Goal: Task Accomplishment & Management: Use online tool/utility

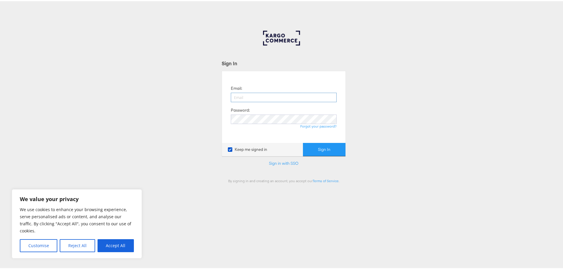
drag, startPoint x: 257, startPoint y: 83, endPoint x: 254, endPoint y: 95, distance: 12.8
click at [257, 87] on div "Email: Password: Forgot your password?" at bounding box center [283, 105] width 115 height 63
click at [254, 95] on input "email" at bounding box center [284, 96] width 106 height 9
click at [263, 96] on input "email" at bounding box center [284, 96] width 106 height 9
type input "[EMAIL_ADDRESS][PERSON_NAME][DOMAIN_NAME]"
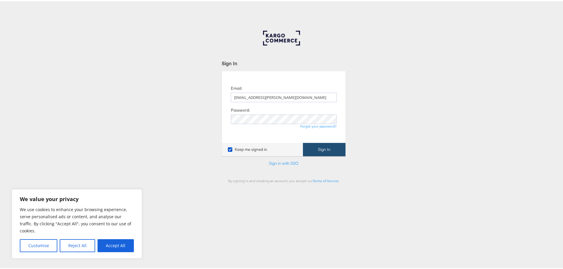
click at [317, 144] on button "Sign In" at bounding box center [324, 148] width 43 height 13
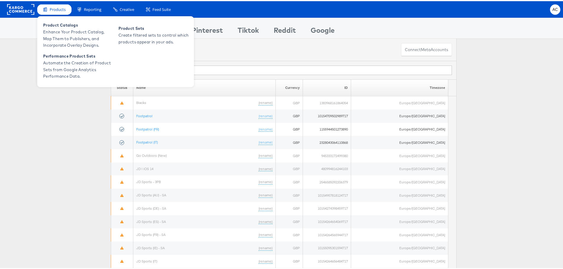
click at [53, 7] on span "Products" at bounding box center [58, 9] width 16 height 6
click at [56, 33] on span "Enhance Your Product Catalog, Map Them to Publishers, and Incorporate Overlay D…" at bounding box center [78, 37] width 71 height 20
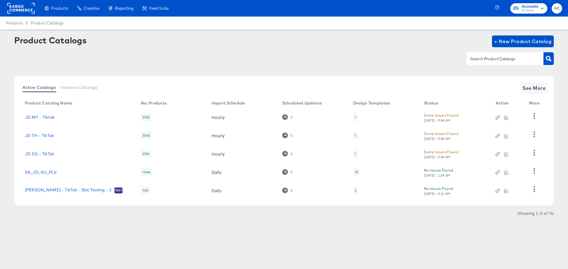
click at [489, 55] on div at bounding box center [504, 58] width 77 height 12
type input "size"
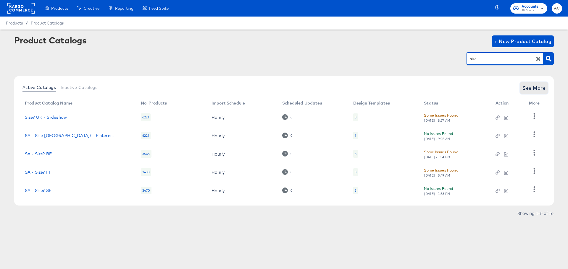
click at [542, 93] on button "See More" at bounding box center [534, 88] width 28 height 12
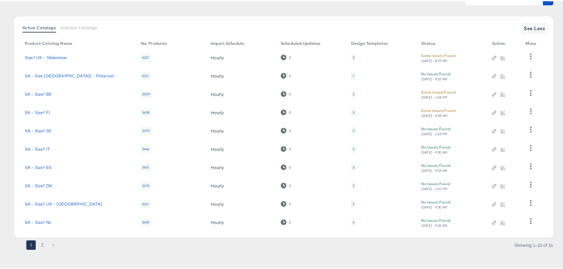
scroll to position [61, 0]
click at [47, 200] on link "SA - Size? UK - Snapchat" at bounding box center [63, 202] width 77 height 5
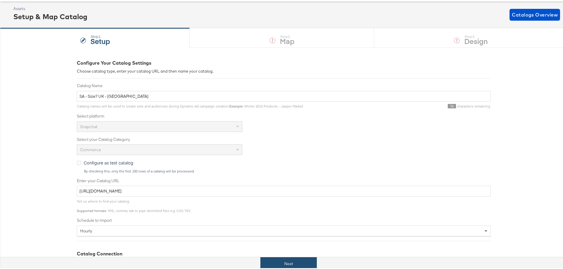
scroll to position [89, 0]
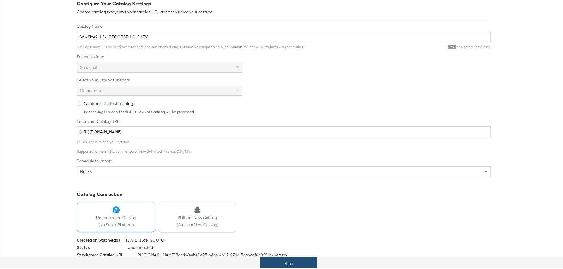
click at [288, 260] on button "Next" at bounding box center [288, 262] width 56 height 13
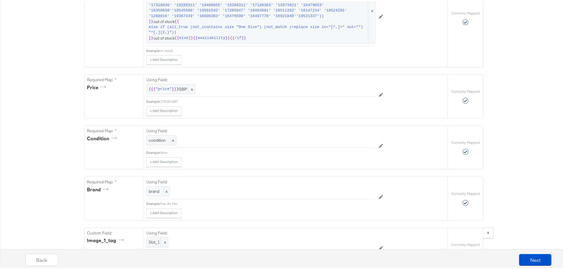
scroll to position [662, 0]
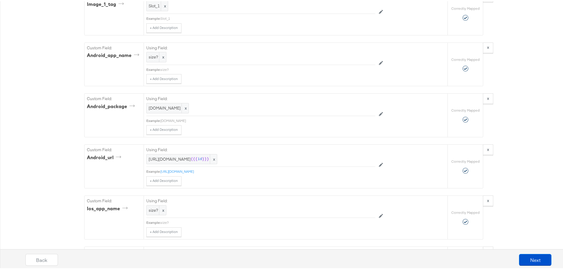
click at [531, 265] on div "Back Next" at bounding box center [288, 261] width 573 height 22
click at [533, 254] on button "Next" at bounding box center [535, 259] width 33 height 12
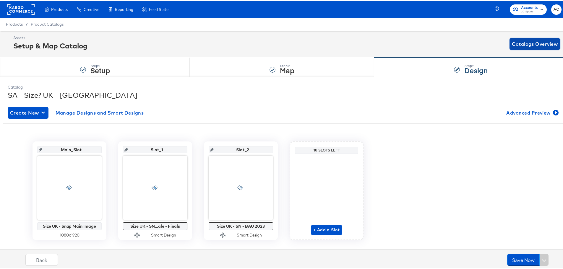
click at [526, 47] on span "Catalogs Overview" at bounding box center [535, 43] width 46 height 8
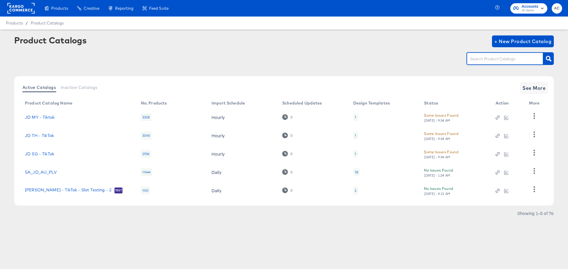
click at [498, 57] on input "text" at bounding box center [500, 59] width 63 height 7
type input "size"
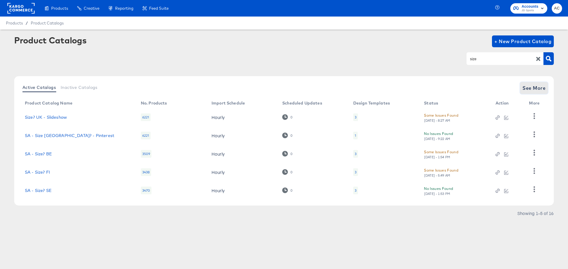
click at [523, 84] on span "See More" at bounding box center [533, 88] width 23 height 8
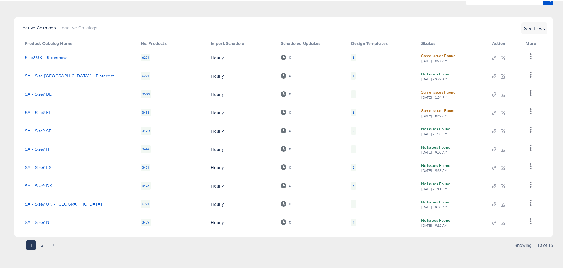
scroll to position [61, 0]
click at [46, 241] on button "2" at bounding box center [42, 243] width 9 height 9
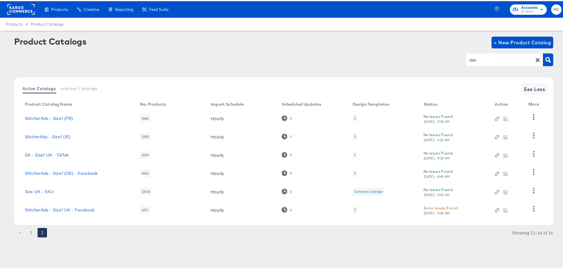
scroll to position [0, 0]
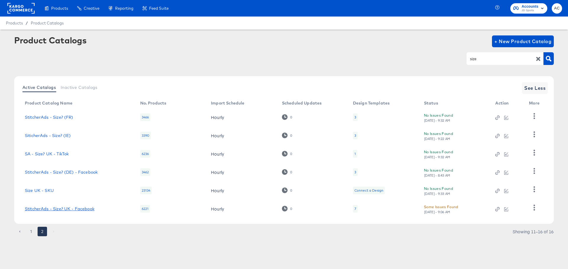
click at [59, 210] on link "StitcherAds - Size? UK - Facebook" at bounding box center [59, 209] width 69 height 5
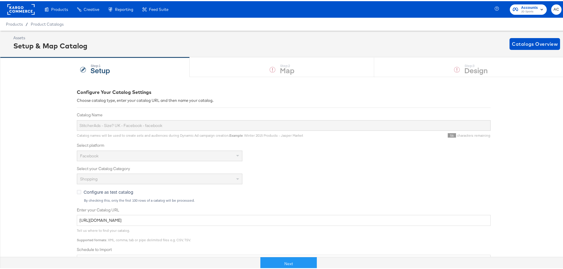
scroll to position [118, 0]
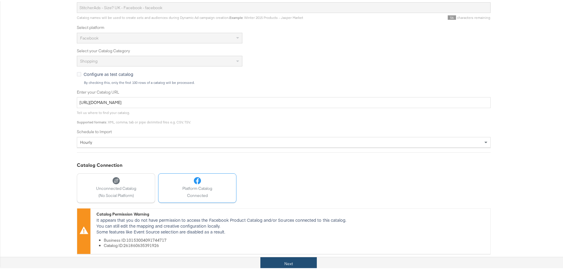
click at [294, 257] on button "Next" at bounding box center [288, 262] width 56 height 13
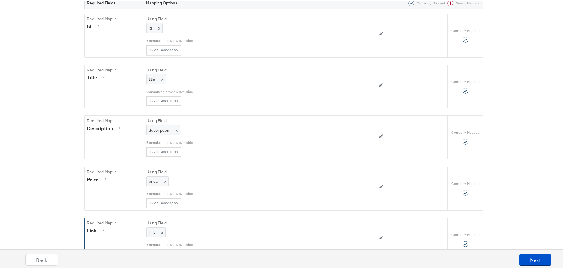
scroll to position [177, 0]
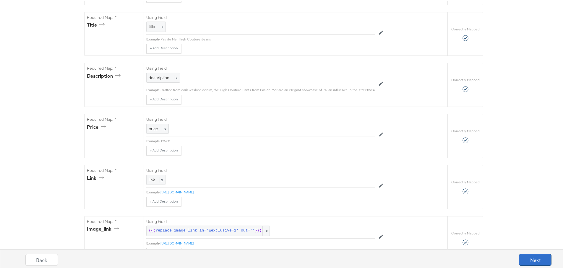
click at [531, 255] on button "Next" at bounding box center [535, 259] width 33 height 12
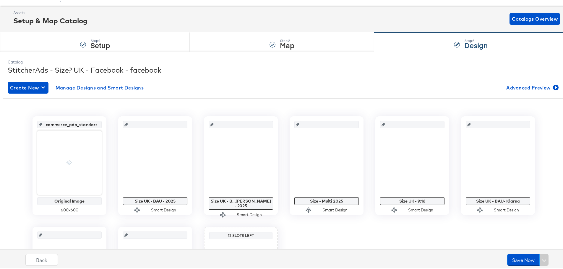
scroll to position [118, 0]
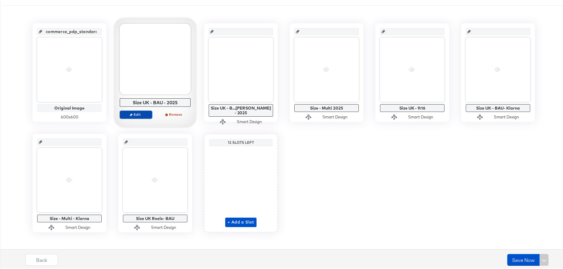
click at [144, 112] on span "Edit" at bounding box center [135, 113] width 27 height 4
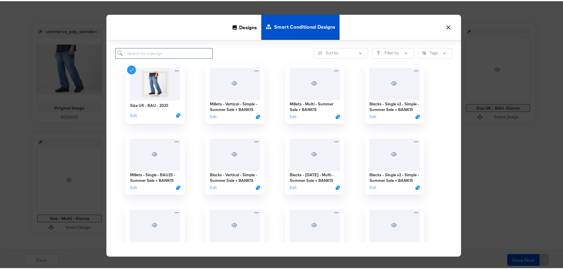
drag, startPoint x: 174, startPoint y: 49, endPoint x: 212, endPoint y: 43, distance: 38.6
click at [174, 49] on input "search" at bounding box center [163, 52] width 97 height 11
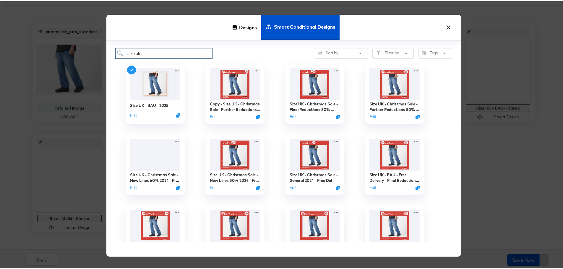
type input "size uk"
click at [285, 28] on span "Smart Conditional Designs" at bounding box center [304, 26] width 61 height 26
click at [245, 25] on span "Designs" at bounding box center [248, 26] width 18 height 26
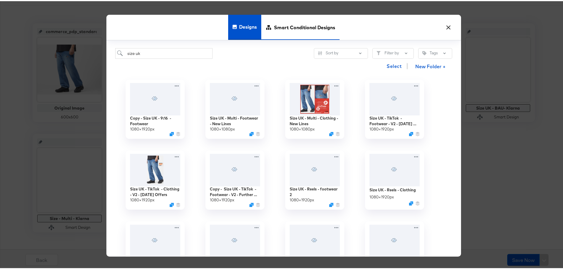
click at [290, 25] on span "Smart Conditional Designs" at bounding box center [304, 26] width 61 height 26
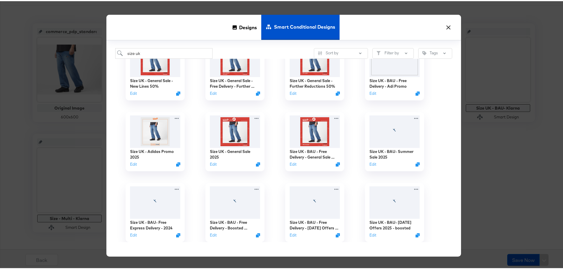
scroll to position [236, 0]
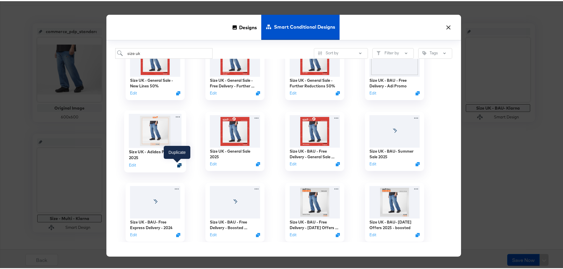
click at [177, 163] on icon "Duplicate" at bounding box center [179, 164] width 4 height 4
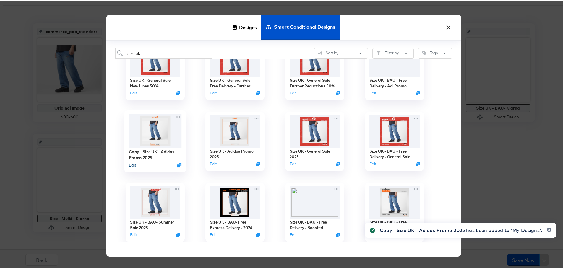
click at [130, 164] on button "Edit" at bounding box center [132, 164] width 7 height 6
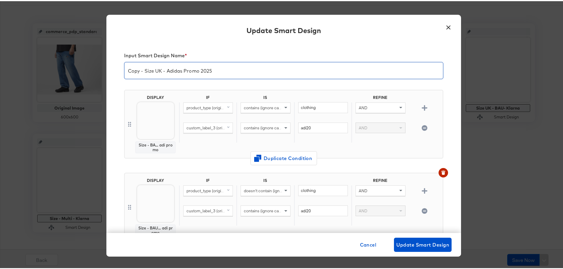
drag, startPoint x: 140, startPoint y: 69, endPoint x: 108, endPoint y: 64, distance: 32.9
click at [108, 64] on div "Input Smart Design Name * Copy - Size UK - Adidas Promo 2025 DISPLAY Size - BA.…" at bounding box center [283, 136] width 355 height 191
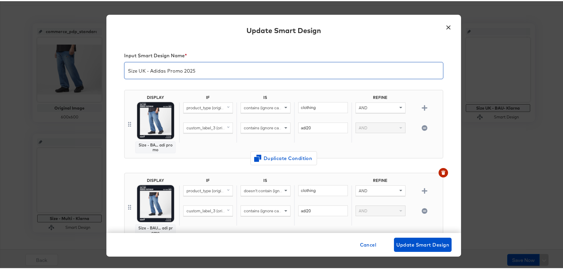
drag, startPoint x: 183, startPoint y: 70, endPoint x: 151, endPoint y: 71, distance: 31.6
click at [150, 70] on input "Size UK - Adidas Promo 2025" at bounding box center [283, 67] width 319 height 17
drag, startPoint x: 234, startPoint y: 69, endPoint x: 114, endPoint y: 62, distance: 120.8
click at [114, 62] on div "Input Smart Design Name * Size UK - On Running Promo 2025 DISPLAY Size - BA... …" at bounding box center [283, 136] width 355 height 191
type input "Size UK - On Running Promo 2025"
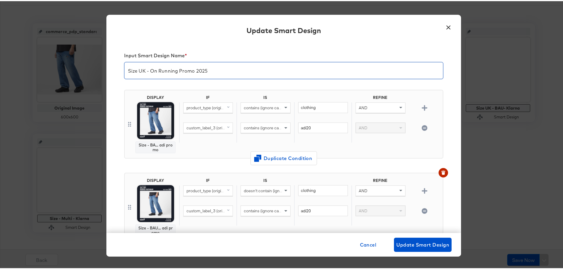
click at [206, 70] on input "Size UK - On Running Promo 2025" at bounding box center [283, 67] width 319 height 17
click at [179, 67] on input "Size UK - On Running Promo 2025" at bounding box center [283, 67] width 319 height 17
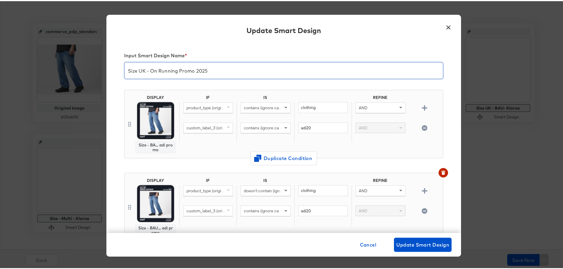
click at [228, 72] on input "Size UK - On Running Promo 2025" at bounding box center [283, 67] width 319 height 17
click at [186, 72] on input "Size UK - On Running Promo 2025" at bounding box center [283, 67] width 319 height 17
click at [228, 67] on input "Size UK - On Running Promo 2025" at bounding box center [283, 67] width 319 height 17
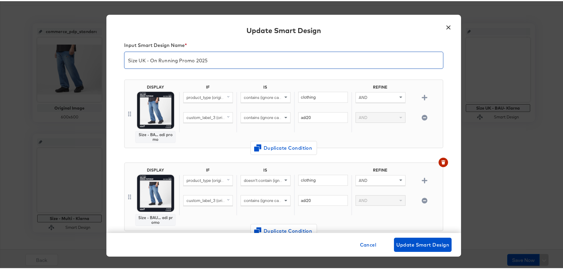
scroll to position [0, 0]
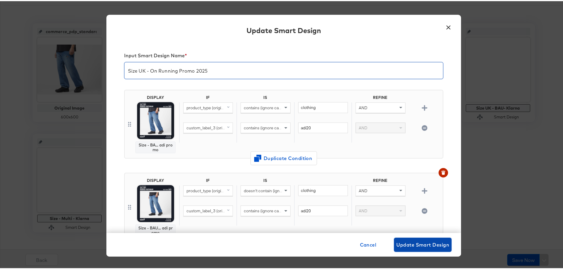
click at [418, 245] on span "Update Smart Design" at bounding box center [422, 244] width 53 height 8
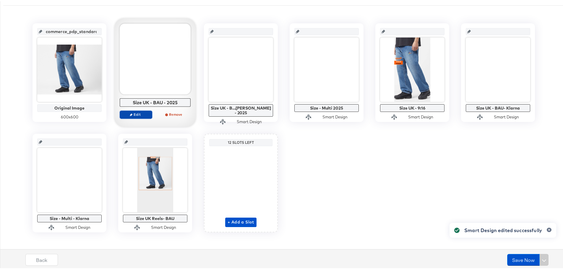
click at [138, 113] on span "Edit" at bounding box center [135, 113] width 27 height 4
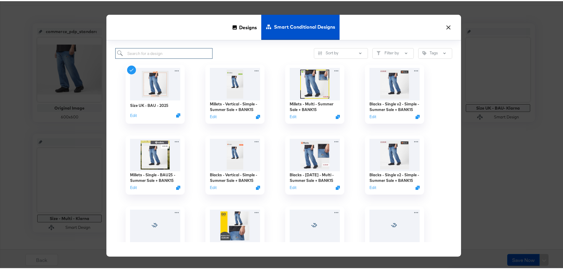
click at [161, 53] on input "search" at bounding box center [163, 52] width 97 height 11
type input "size uk -"
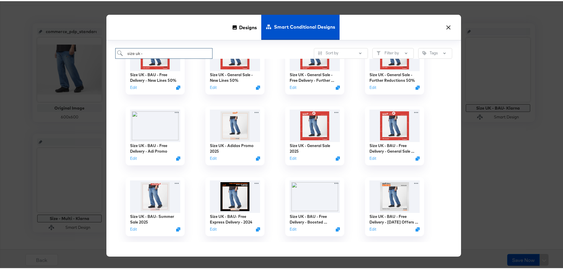
scroll to position [236, 0]
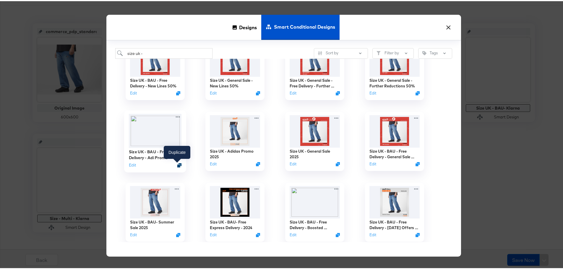
click at [178, 164] on icon "Duplicate" at bounding box center [179, 164] width 4 height 4
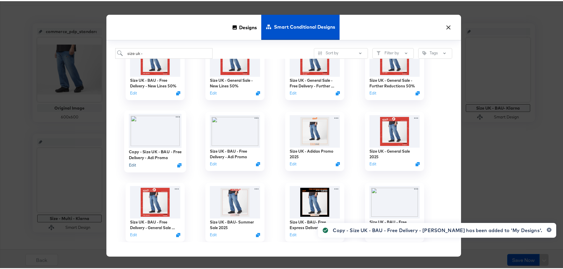
click at [129, 166] on button "Edit" at bounding box center [132, 164] width 7 height 6
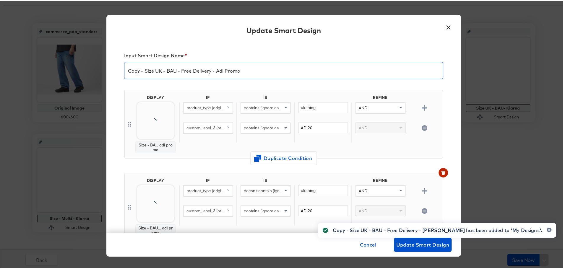
drag, startPoint x: 142, startPoint y: 71, endPoint x: 107, endPoint y: 67, distance: 34.8
click at [110, 68] on div "Input Smart Design Name * Copy - Size UK - BAU - Free Delivery - Adi Promo DISP…" at bounding box center [283, 136] width 355 height 191
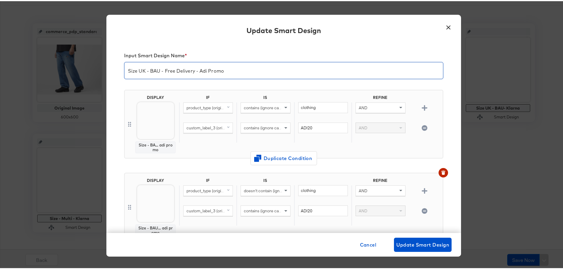
drag, startPoint x: 227, startPoint y: 70, endPoint x: 196, endPoint y: 67, distance: 30.6
click at [196, 67] on input "Size UK - BAU - Free Delivery - Adi Promo" at bounding box center [283, 67] width 319 height 17
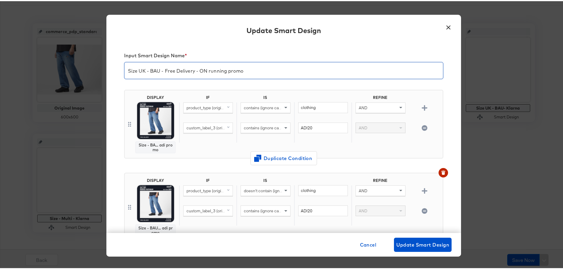
drag, startPoint x: 216, startPoint y: 69, endPoint x: 127, endPoint y: 61, distance: 89.4
click at [106, 55] on div "Input Smart Design Name * Size UK - BAU - Free Delivery - ON running promo DISP…" at bounding box center [283, 136] width 355 height 191
paste input "Size UK - On Running Promo 2025"
drag, startPoint x: 197, startPoint y: 67, endPoint x: 187, endPoint y: 70, distance: 10.3
click at [187, 70] on input "Size UK - On Running Promo 2025 - Free Delivery" at bounding box center [283, 67] width 319 height 17
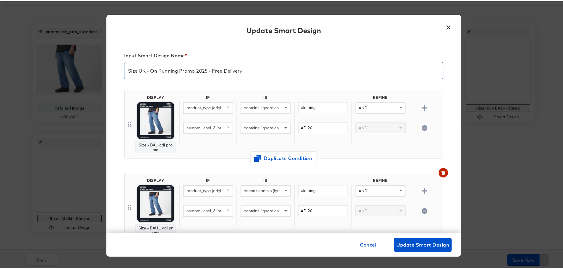
click at [187, 70] on input "Size UK - On Running Promo 2025 - Free Delivery" at bounding box center [283, 67] width 319 height 17
type input "Size UK - On Running Promo 2025 - Free Delivery"
drag, startPoint x: 422, startPoint y: 246, endPoint x: 404, endPoint y: 189, distance: 59.5
click at [422, 246] on span "Update Smart Design" at bounding box center [422, 244] width 53 height 8
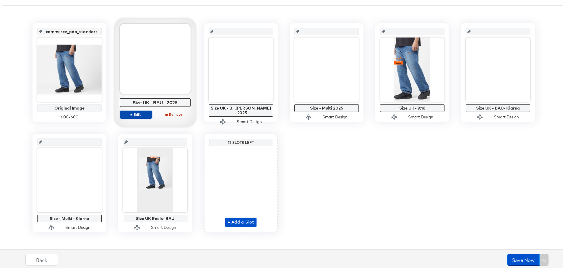
click at [137, 113] on span "Edit" at bounding box center [135, 113] width 27 height 4
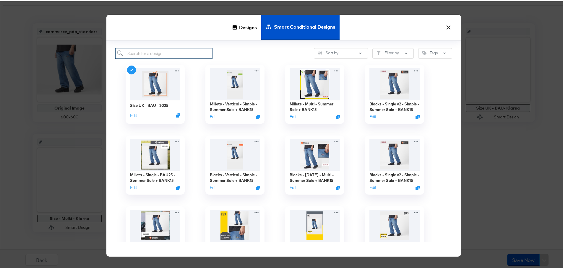
click at [168, 51] on input "search" at bounding box center [163, 52] width 97 height 11
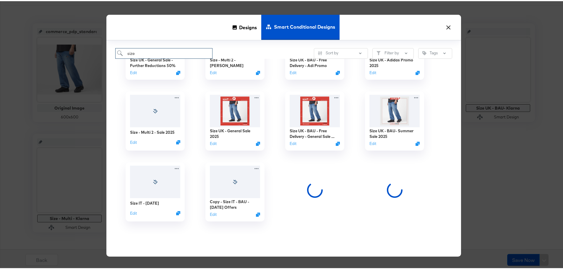
scroll to position [328, 0]
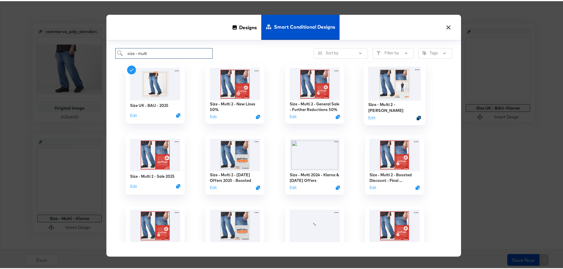
type input "size - multi"
click at [417, 115] on icon "Duplicate" at bounding box center [419, 117] width 4 height 4
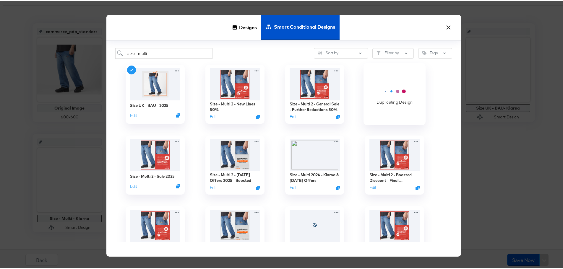
scroll to position [30, 0]
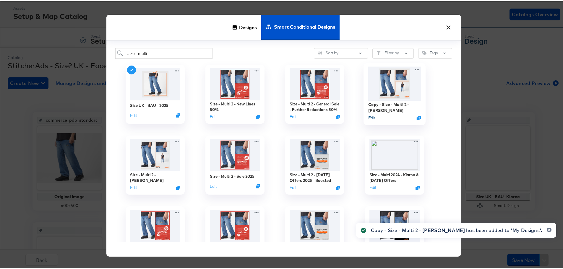
click at [368, 117] on button "Edit" at bounding box center [371, 117] width 7 height 6
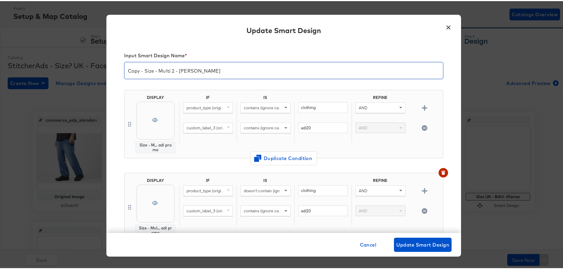
drag, startPoint x: 141, startPoint y: 72, endPoint x: 101, endPoint y: 70, distance: 40.2
click at [101, 70] on div "× Update Smart Design Input Smart Design Name * Copy - Size - Multi 2 - Adi Pro…" at bounding box center [284, 134] width 568 height 269
click at [203, 69] on input "Size - Multi 2 - [PERSON_NAME]" at bounding box center [283, 67] width 319 height 17
drag, startPoint x: 198, startPoint y: 69, endPoint x: 163, endPoint y: 71, distance: 35.5
click at [163, 71] on input "Size - Multi 2 - [PERSON_NAME]" at bounding box center [283, 67] width 319 height 17
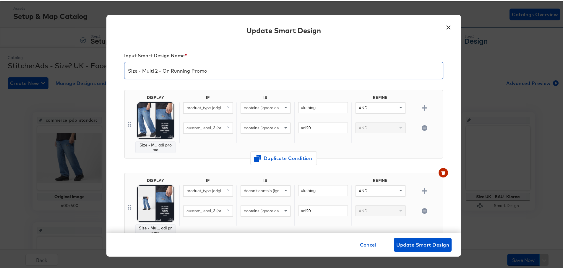
type input "Size - Multi 2 - On Running Promo"
drag, startPoint x: 222, startPoint y: 75, endPoint x: 222, endPoint y: 69, distance: 6.2
click at [222, 72] on div "Input Smart Design Name * Size - Multi 2 - On Running Promo" at bounding box center [283, 65] width 319 height 37
click at [222, 69] on input "Size - Multi 2 - On Running Promo" at bounding box center [283, 67] width 319 height 17
drag, startPoint x: 224, startPoint y: 71, endPoint x: 121, endPoint y: 74, distance: 102.3
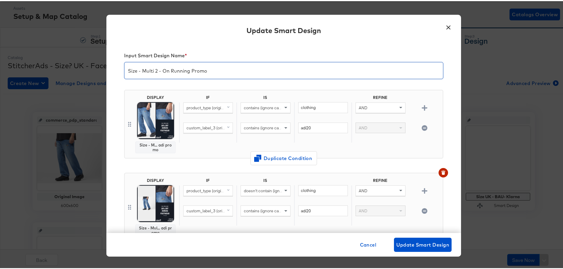
click at [121, 74] on div "Input Smart Design Name * Size - Multi 2 - On Running Promo DISPLAY Size - M...…" at bounding box center [283, 136] width 355 height 191
click at [218, 71] on input "Size - Multi 2 - On Running Promo" at bounding box center [283, 67] width 319 height 17
click at [410, 243] on span "Update Smart Design" at bounding box center [422, 244] width 53 height 8
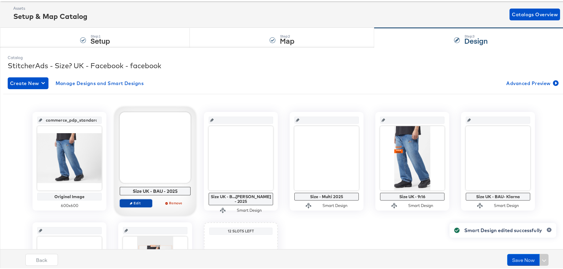
click at [140, 202] on span "Edit" at bounding box center [135, 202] width 27 height 4
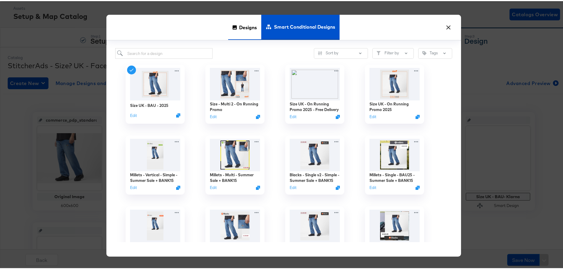
click at [242, 23] on span "Designs" at bounding box center [248, 26] width 18 height 26
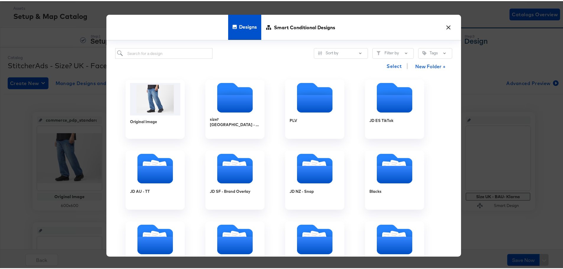
click at [170, 43] on div "Sort by Filter by Tags Select New Folder + Original Image size? UK - BAU PLV JD…" at bounding box center [283, 148] width 355 height 216
click at [167, 54] on input "search" at bounding box center [163, 52] width 97 height 11
type input "i"
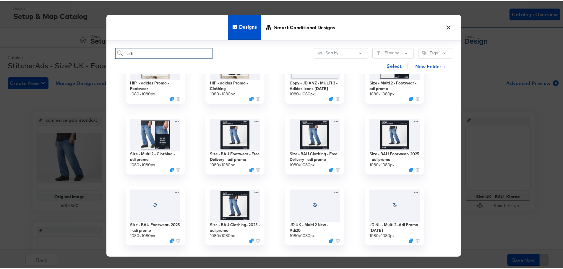
scroll to position [177, 0]
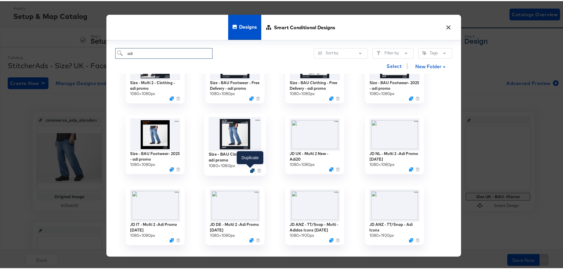
type input "adi"
click at [250, 170] on icon "Duplicate" at bounding box center [252, 169] width 4 height 4
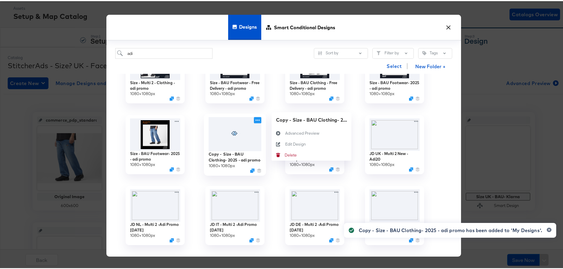
click at [256, 119] on icon at bounding box center [258, 119] width 4 height 1
click at [285, 143] on div "Edit Design Edit Design" at bounding box center [285, 143] width 0 height 0
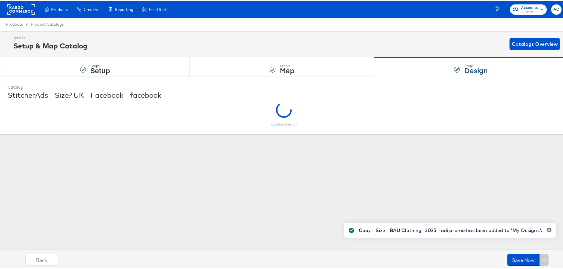
scroll to position [0, 0]
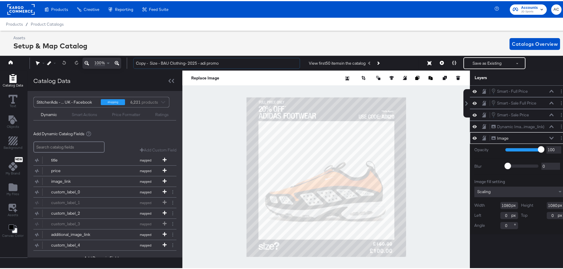
drag, startPoint x: 150, startPoint y: 63, endPoint x: 112, endPoint y: 61, distance: 37.9
click at [112, 61] on div "100% Copy - Size - BAU Clothing- 2025 - adi promo View first 50 items in the ca…" at bounding box center [284, 62] width 570 height 15
click at [238, 61] on input "Size - BAU Clothing- 2025 - adi promo" at bounding box center [216, 62] width 167 height 11
type input "Size - BAU Clothing- 2025 - ON Promo"
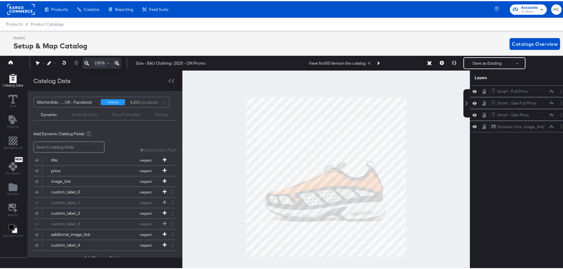
click at [221, 99] on div at bounding box center [326, 175] width 288 height 213
drag, startPoint x: 214, startPoint y: 61, endPoint x: 146, endPoint y: 55, distance: 68.2
click at [121, 55] on div "100% Size - BAU Clothing- 2025 - ON Promo View first 50 items in the catalog Sa…" at bounding box center [284, 62] width 570 height 15
click at [487, 57] on button "Save as Existing" at bounding box center [487, 62] width 46 height 11
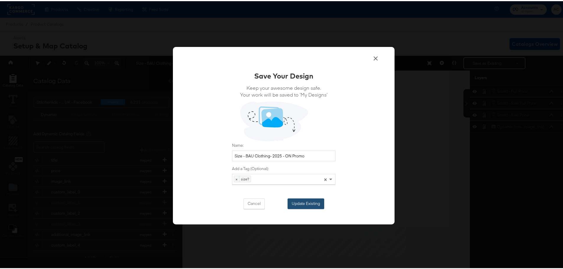
click at [314, 198] on button "Update Existing" at bounding box center [306, 202] width 37 height 11
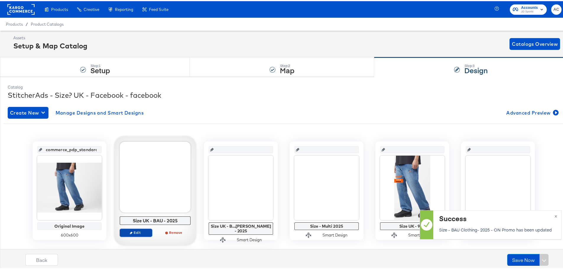
click at [136, 234] on span "Edit" at bounding box center [135, 231] width 27 height 4
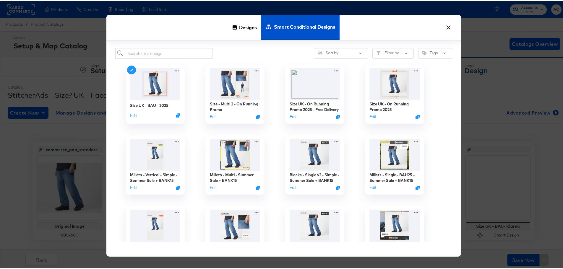
drag, startPoint x: 236, startPoint y: 33, endPoint x: 204, endPoint y: 42, distance: 32.7
click at [236, 32] on div "Designs" at bounding box center [244, 26] width 33 height 25
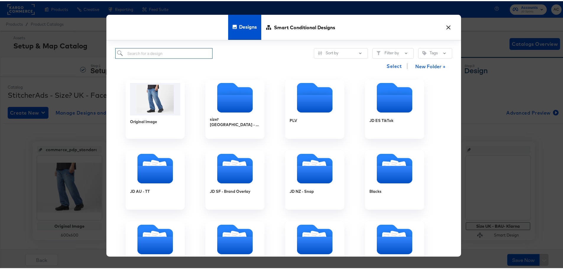
click at [163, 54] on input "search" at bounding box center [163, 52] width 97 height 11
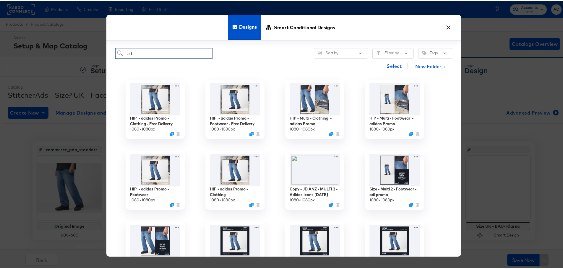
type input "a"
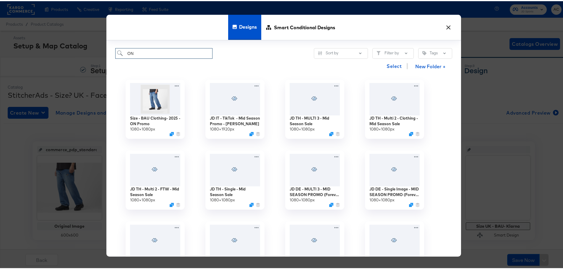
type input "O"
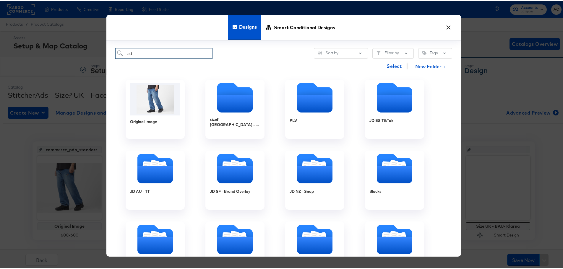
type input "adi"
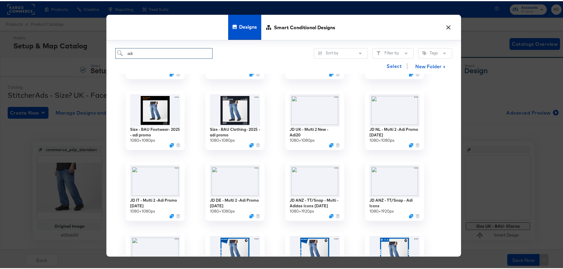
scroll to position [207, 0]
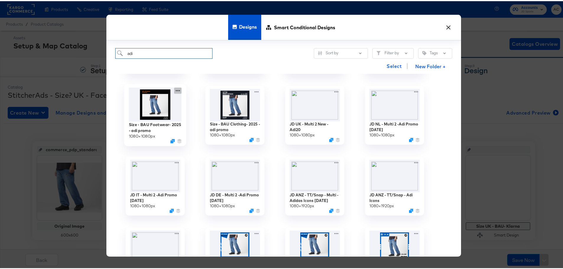
click at [178, 90] on icon at bounding box center [178, 89] width 4 height 1
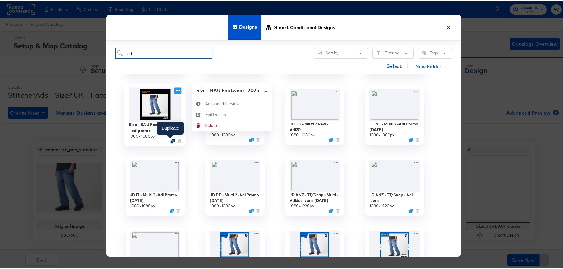
click at [170, 141] on icon "Duplicate" at bounding box center [172, 140] width 4 height 4
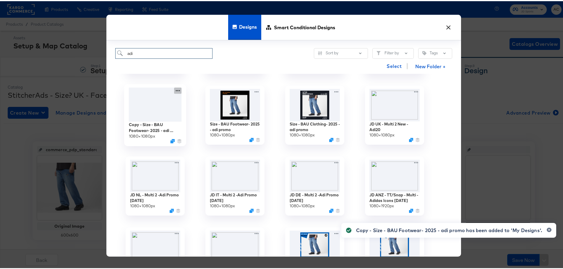
click at [176, 89] on icon at bounding box center [177, 89] width 7 height 6
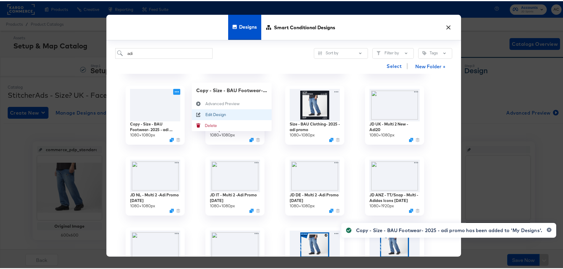
click at [205, 114] on div "Edit Design Edit Design" at bounding box center [205, 114] width 0 height 0
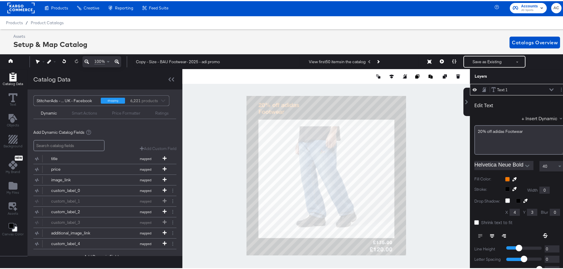
scroll to position [1, 1]
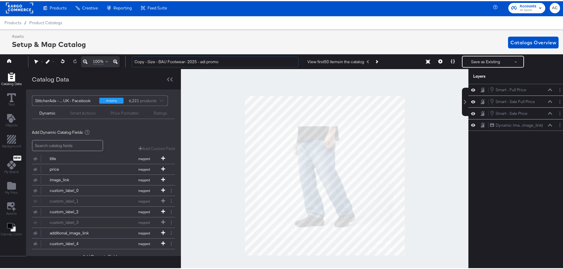
drag, startPoint x: 148, startPoint y: 62, endPoint x: 116, endPoint y: 60, distance: 32.0
click at [116, 60] on div "100% Copy - Size - BAU Footwear- 2025 - adi promo View first 50 items in the ca…" at bounding box center [282, 60] width 570 height 15
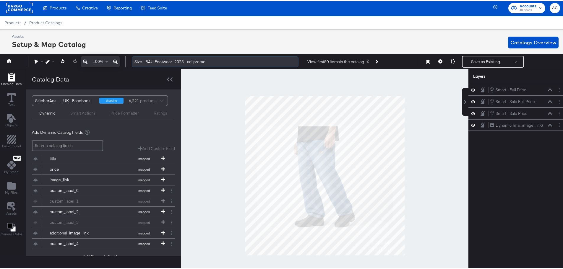
click at [219, 60] on input "Size - BAU Footwear- 2025 - adi promo" at bounding box center [215, 60] width 167 height 11
drag, startPoint x: 222, startPoint y: 59, endPoint x: 184, endPoint y: 61, distance: 37.6
click at [184, 61] on input "Size - BAU Footwear- 2025 - adi promo" at bounding box center [215, 60] width 167 height 11
click at [181, 62] on input "Size - BAU Footwear- 2025 - ON promo" at bounding box center [215, 60] width 167 height 11
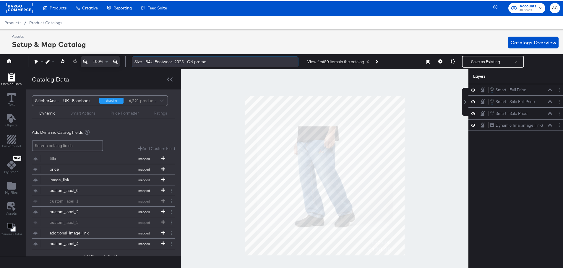
click at [181, 62] on input "Size - BAU Footwear- 2025 - ON promo" at bounding box center [215, 60] width 167 height 11
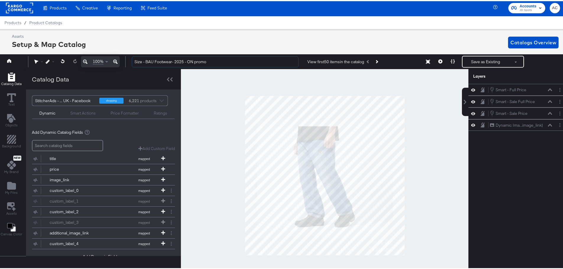
type input "Size - BAU Footwear- 2025 - ON promo"
click at [472, 60] on button "Save as Existing" at bounding box center [486, 60] width 46 height 11
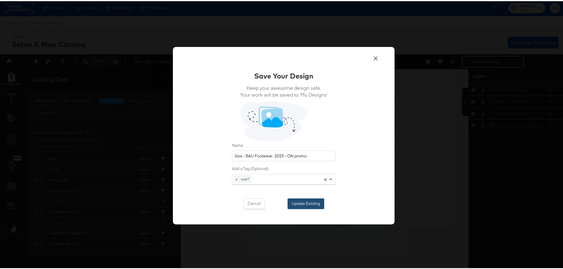
click at [307, 202] on button "Update Existing" at bounding box center [306, 202] width 37 height 11
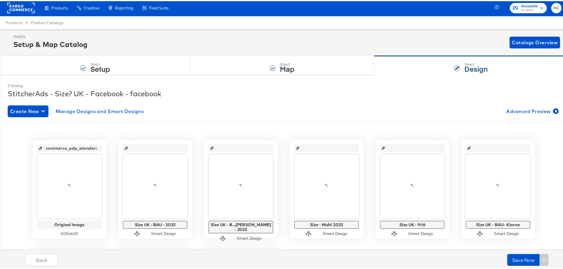
scroll to position [1, 0]
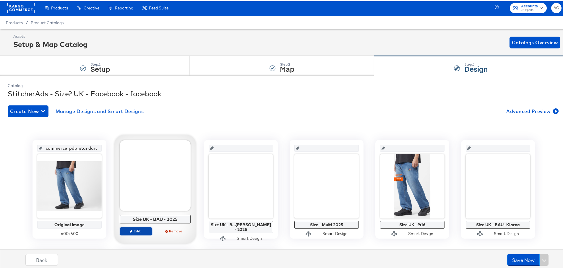
click at [130, 230] on icon "button" at bounding box center [131, 230] width 3 height 3
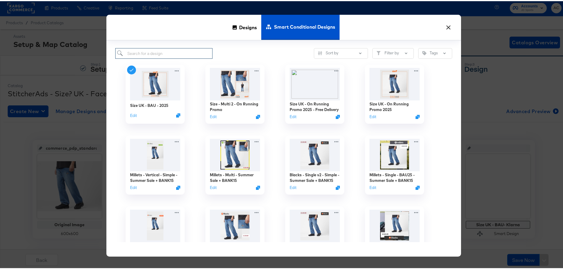
drag, startPoint x: 174, startPoint y: 54, endPoint x: 222, endPoint y: 27, distance: 54.7
click at [174, 54] on input "search" at bounding box center [163, 52] width 97 height 11
click at [241, 21] on span "Designs" at bounding box center [248, 26] width 18 height 26
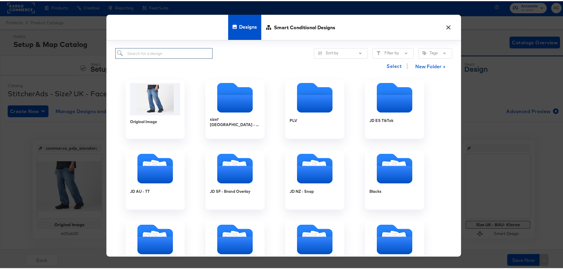
click at [158, 54] on input "search" at bounding box center [163, 52] width 97 height 11
type input "adi"
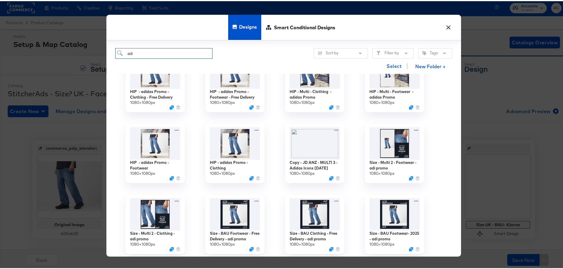
scroll to position [89, 0]
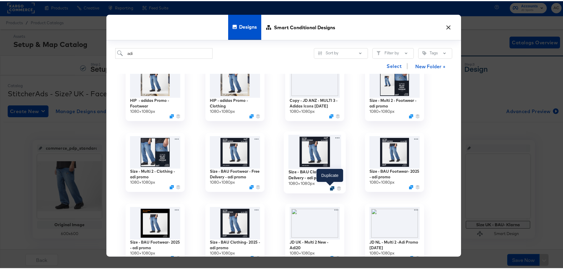
click at [330, 188] on icon "Duplicate" at bounding box center [332, 187] width 4 height 4
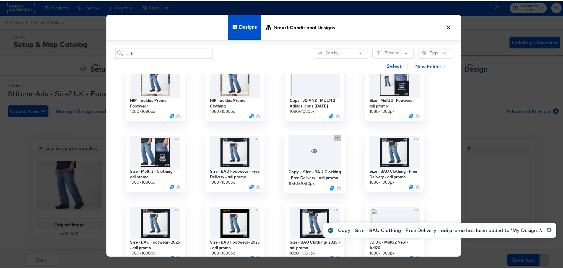
click at [334, 136] on icon at bounding box center [337, 137] width 7 height 6
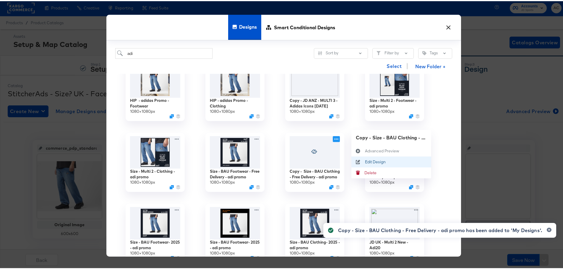
click at [361, 161] on icon at bounding box center [358, 160] width 14 height 5
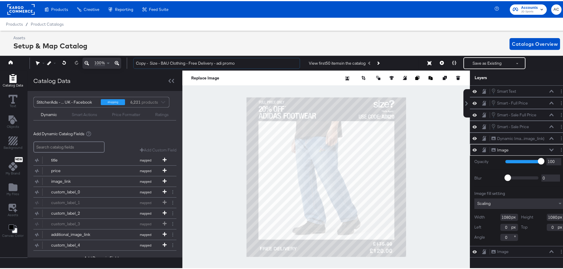
drag, startPoint x: 150, startPoint y: 61, endPoint x: 127, endPoint y: 61, distance: 23.4
click at [118, 61] on div "100% Copy - Size - BAU Clothing - Free Delivery - adi promo View first 50 items…" at bounding box center [284, 62] width 570 height 15
drag, startPoint x: 235, startPoint y: 64, endPoint x: 202, endPoint y: 66, distance: 32.3
click at [202, 66] on input "Size - BAU Clothing - Free Delivery - adi promo" at bounding box center [216, 62] width 167 height 11
drag, startPoint x: 237, startPoint y: 65, endPoint x: 128, endPoint y: 64, distance: 109.1
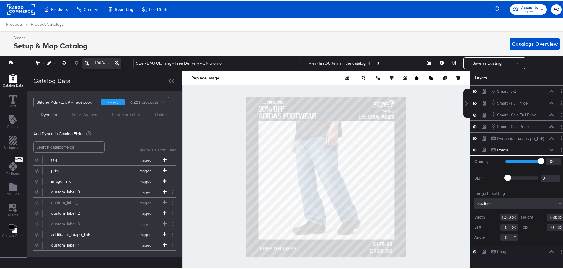
click at [128, 64] on div "100% Size - BAU Clothing - Free Delivery - ON promo View first 50 items in the …" at bounding box center [284, 62] width 570 height 15
type input "Size - BAU Clothing - Free Delivery - ON promo"
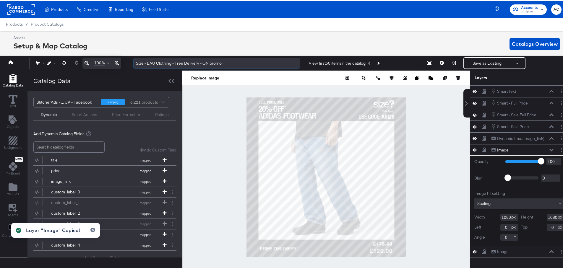
drag, startPoint x: 191, startPoint y: 67, endPoint x: 190, endPoint y: 64, distance: 3.4
click at [190, 67] on input "Size - BAU Clothing - Free Delivery - ON promo" at bounding box center [216, 62] width 167 height 11
click at [190, 64] on input "Size - BAU Clothing - Free Delivery - ON promo" at bounding box center [216, 62] width 167 height 11
click at [190, 63] on input "Size - BAU Clothing - Free Delivery - ON promo" at bounding box center [216, 62] width 167 height 11
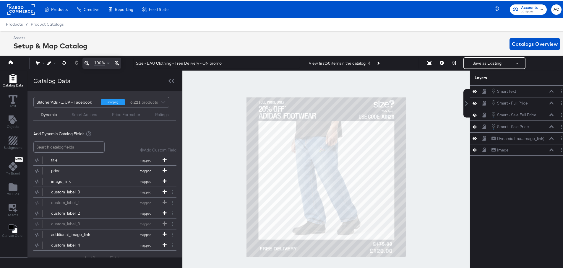
scroll to position [0, 1]
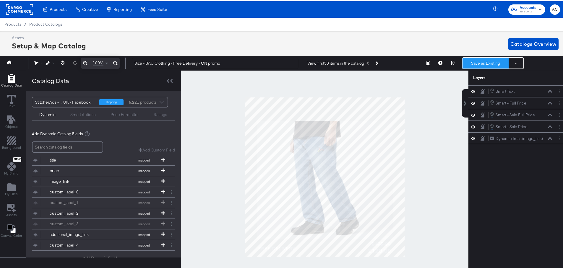
click at [474, 61] on button "Save as Existing" at bounding box center [486, 62] width 46 height 11
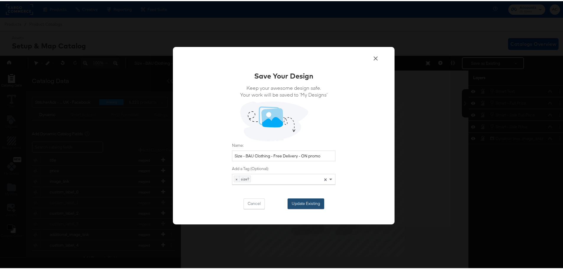
click at [304, 204] on button "Update Existing" at bounding box center [306, 202] width 37 height 11
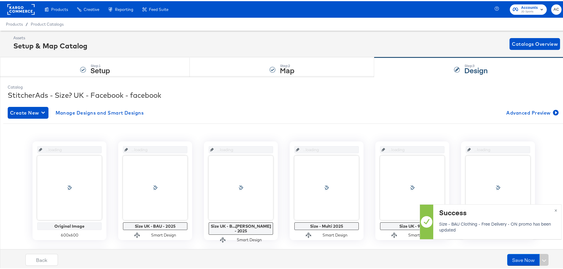
scroll to position [0, 0]
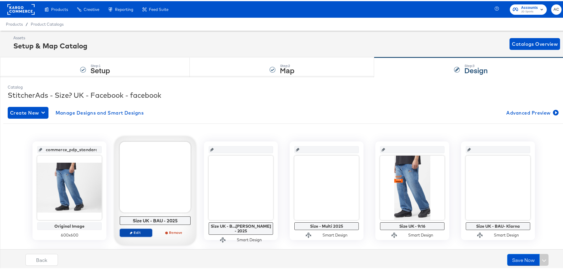
click at [138, 231] on span "Edit" at bounding box center [135, 231] width 27 height 4
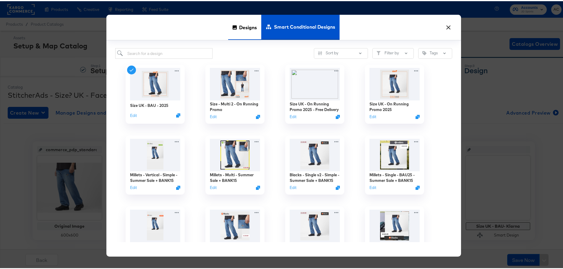
click at [248, 26] on span "Designs" at bounding box center [248, 26] width 18 height 26
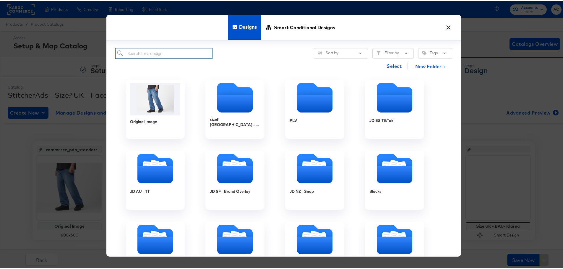
click at [149, 55] on input "search" at bounding box center [163, 52] width 97 height 11
type input "adi"
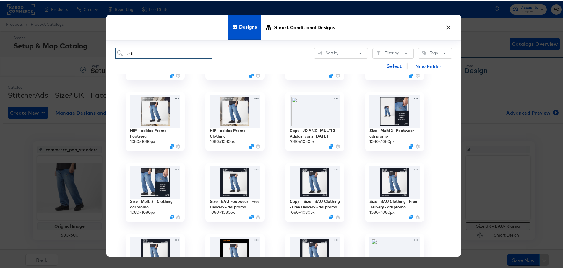
scroll to position [59, 0]
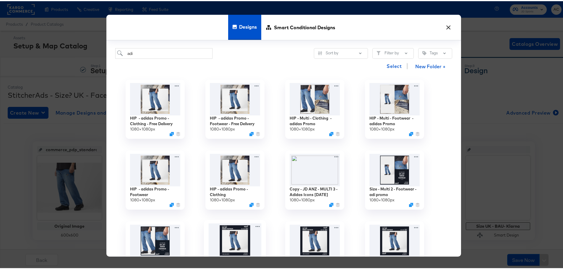
scroll to position [59, 0]
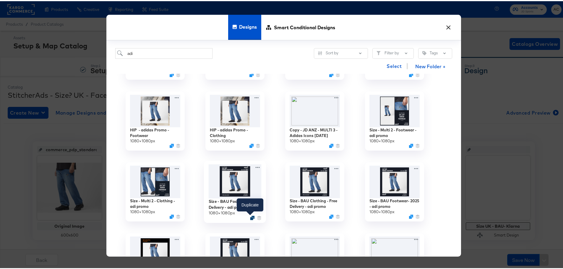
click at [250, 218] on icon "Duplicate" at bounding box center [252, 217] width 4 height 4
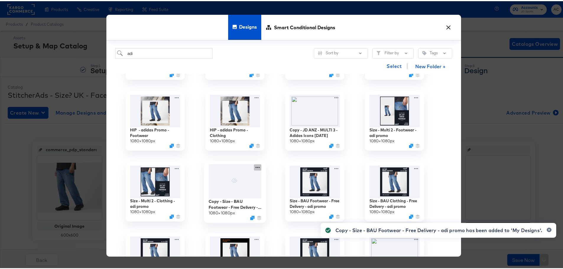
click at [254, 165] on icon at bounding box center [257, 166] width 7 height 6
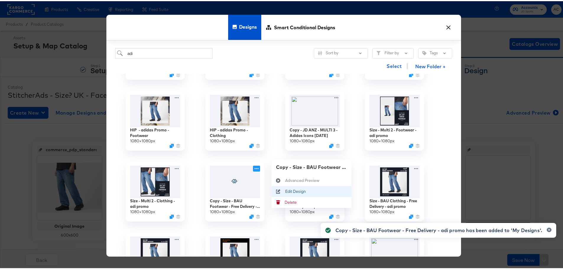
click at [285, 190] on div "Edit Design Edit Design" at bounding box center [285, 190] width 0 height 0
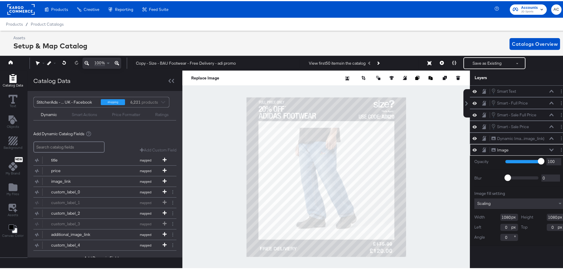
scroll to position [0, 1]
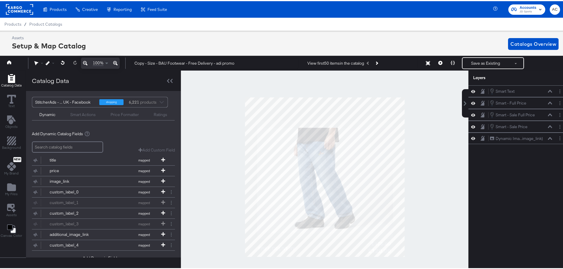
click at [184, 56] on div "Copy - Size - BAU Footwear - Free Delivery - adi promo View first 50 items in t…" at bounding box center [344, 62] width 435 height 12
drag, startPoint x: 145, startPoint y: 62, endPoint x: 111, endPoint y: 59, distance: 34.7
click at [111, 59] on div "100% Copy - Size - BAU Footwear - Free Delivery - adi promo View first 50 items…" at bounding box center [282, 62] width 570 height 15
click at [135, 62] on input "- Size - BAU Footwear - Free Delivery - adi promo" at bounding box center [215, 62] width 167 height 11
click at [137, 62] on input "- Size - BAU Footwear - Free Delivery - adi promo" at bounding box center [215, 62] width 167 height 11
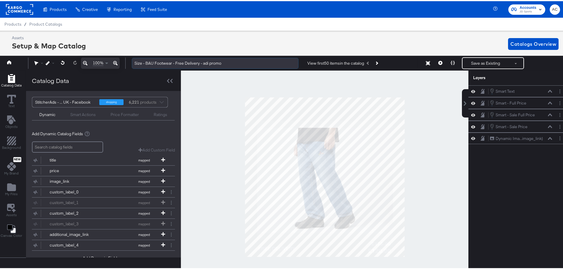
drag, startPoint x: 231, startPoint y: 62, endPoint x: 203, endPoint y: 61, distance: 27.8
click at [203, 61] on input "Size - BAU Footwear - Free Delivery - adi promo" at bounding box center [215, 62] width 167 height 11
click at [203, 60] on input "Size - BAU Footwear - Free Delivery - ON promo" at bounding box center [215, 62] width 167 height 11
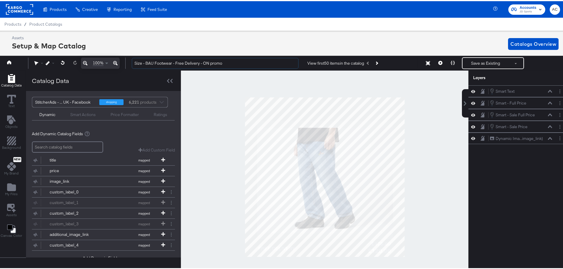
type input "Size - BAU Footwear - Free Delivery - ON promo"
click at [479, 60] on button "Save as Existing" at bounding box center [486, 62] width 46 height 11
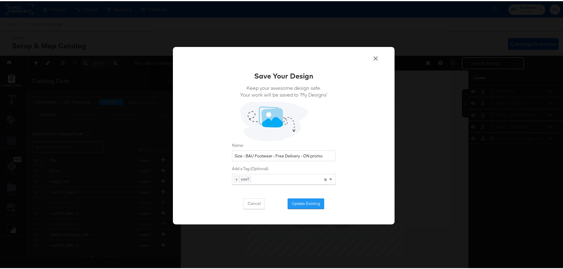
drag, startPoint x: 310, startPoint y: 203, endPoint x: 279, endPoint y: 193, distance: 32.2
click at [310, 202] on button "Update Existing" at bounding box center [306, 202] width 37 height 11
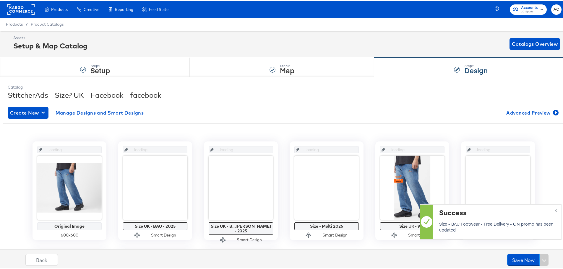
scroll to position [0, 0]
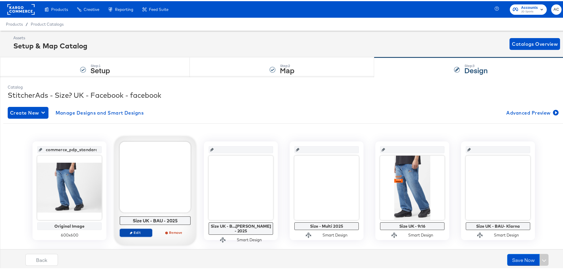
click at [138, 232] on span "Edit" at bounding box center [135, 231] width 27 height 4
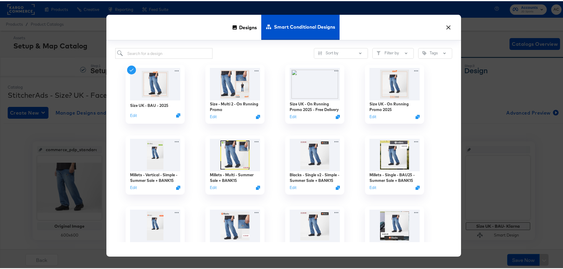
click at [243, 26] on span "Designs" at bounding box center [248, 26] width 18 height 26
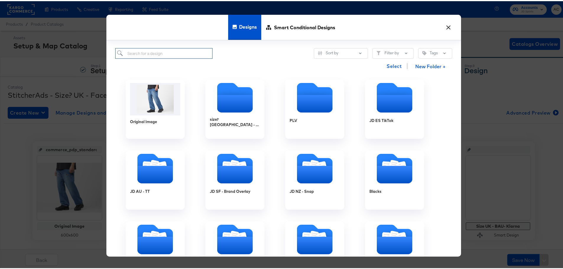
click at [161, 52] on input "search" at bounding box center [163, 52] width 97 height 11
type input "adi"
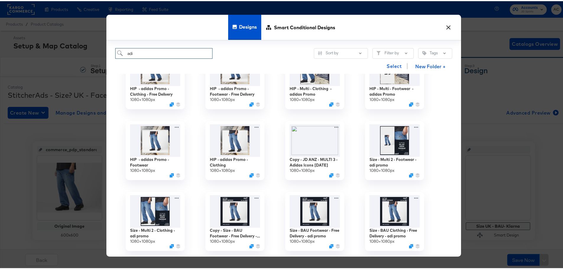
scroll to position [59, 0]
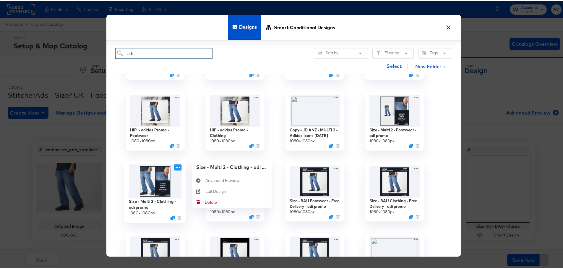
click at [176, 164] on icon at bounding box center [177, 166] width 7 height 6
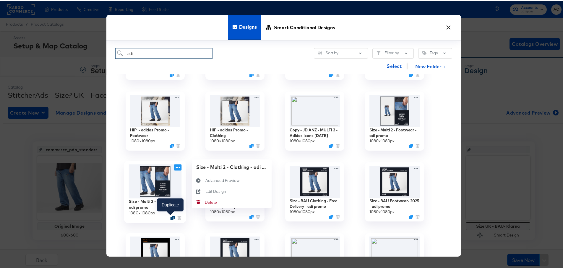
click at [171, 217] on icon "Duplicate" at bounding box center [172, 217] width 4 height 4
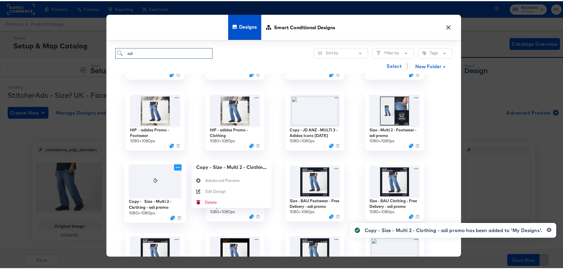
click at [174, 164] on icon at bounding box center [177, 166] width 7 height 6
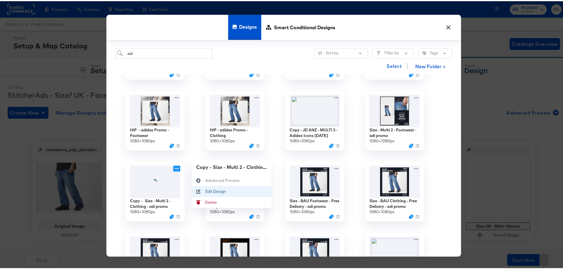
click at [205, 190] on div "Edit Design Edit Design" at bounding box center [205, 190] width 0 height 0
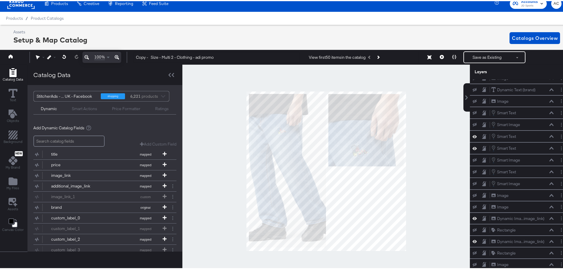
scroll to position [19, 0]
drag, startPoint x: 151, startPoint y: 57, endPoint x: 128, endPoint y: 53, distance: 24.1
click at [119, 52] on div "100% Copy - Size - Multi 2 - Clothing - adi promo View first 50 items in the ca…" at bounding box center [284, 56] width 570 height 15
drag, startPoint x: 225, startPoint y: 57, endPoint x: 184, endPoint y: 56, distance: 41.1
click at [184, 56] on input "Size - Multi 2 - Clothing - adi promo" at bounding box center [216, 56] width 167 height 11
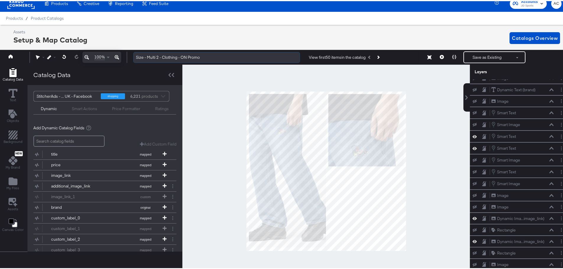
click at [185, 59] on input "Size - Multi 2 - Clothing - ON Promo" at bounding box center [216, 56] width 167 height 11
type input "Size - Multi 2 - Clothing - ON Promo"
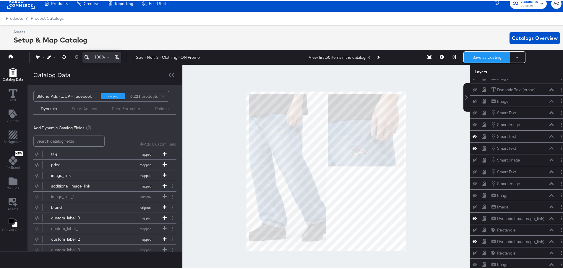
click at [476, 55] on button "Save as Existing" at bounding box center [487, 56] width 46 height 11
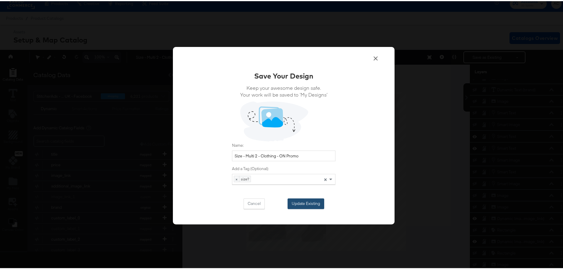
click at [298, 197] on button "Update Existing" at bounding box center [306, 202] width 37 height 11
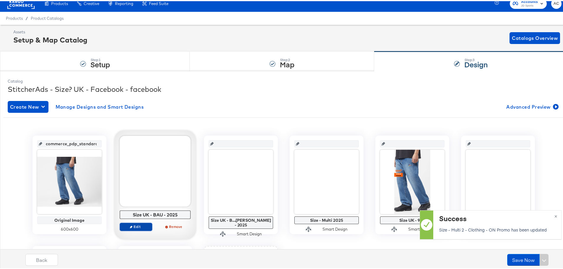
click at [144, 223] on button "Edit" at bounding box center [136, 226] width 33 height 8
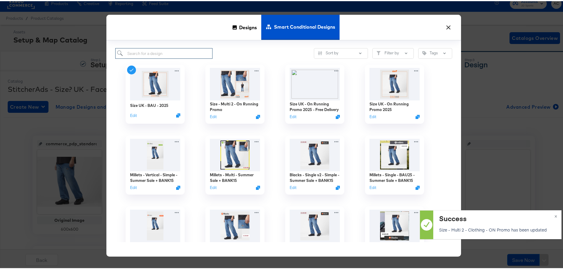
click at [175, 56] on input "search" at bounding box center [163, 52] width 97 height 11
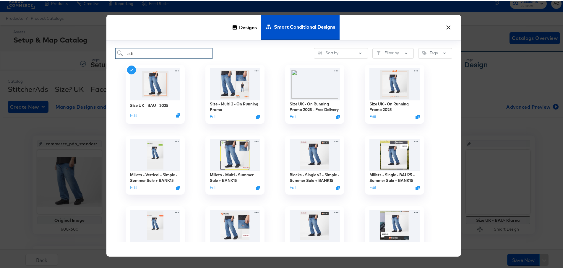
type input "adi"
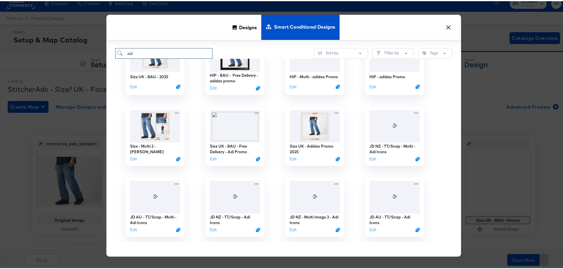
scroll to position [59, 0]
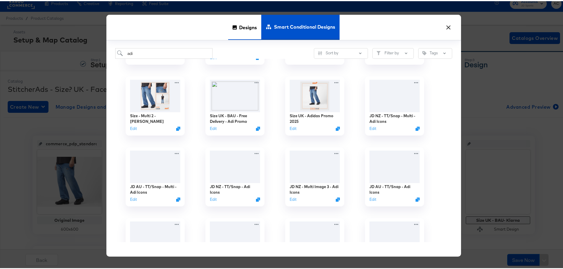
click at [241, 20] on span "Designs" at bounding box center [248, 26] width 18 height 26
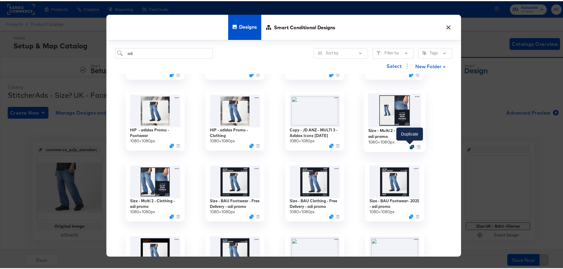
click at [410, 147] on icon "Duplicate" at bounding box center [412, 146] width 4 height 4
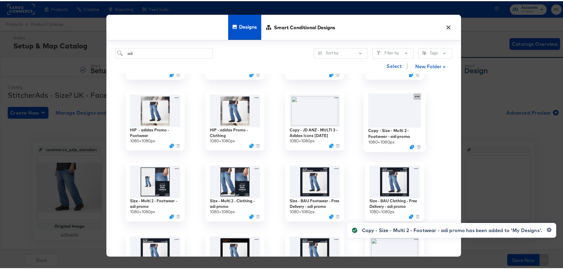
click at [415, 97] on div "Copy - Size - Multi 2 - Footwear - adi promo 1080 × 1080 px" at bounding box center [395, 120] width 80 height 71
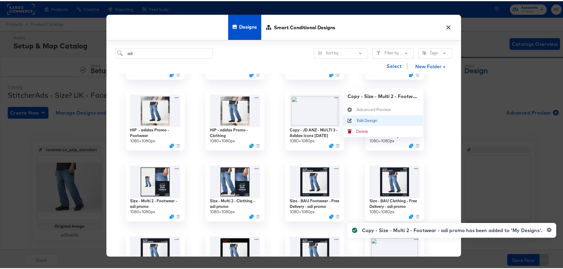
click at [357, 119] on div "Edit Design Edit Design" at bounding box center [357, 119] width 0 height 0
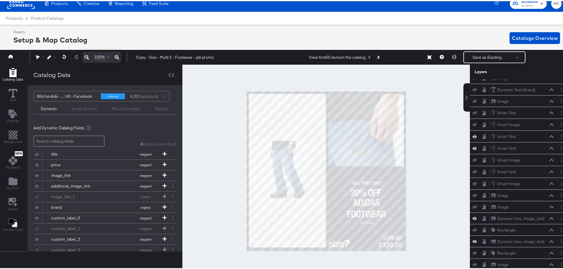
scroll to position [19, 0]
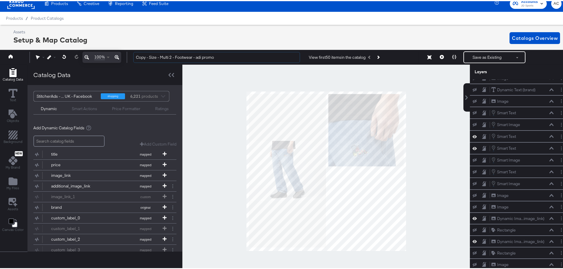
drag, startPoint x: 149, startPoint y: 57, endPoint x: 112, endPoint y: 57, distance: 37.0
click at [112, 57] on div "100% Copy - Size - Multi 2 - Footwear - adi promo View first 50 items in the ca…" at bounding box center [284, 56] width 570 height 15
click at [210, 56] on input "Size - Multi 2 - Footwear - adi promo" at bounding box center [216, 56] width 167 height 11
drag, startPoint x: 215, startPoint y: 56, endPoint x: 182, endPoint y: 60, distance: 33.9
click at [182, 60] on input "Size - Multi 2 - Footwear - adi promo" at bounding box center [216, 56] width 167 height 11
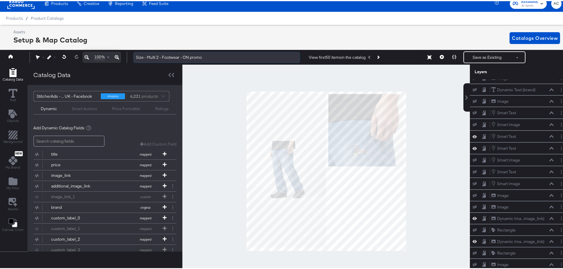
click at [174, 60] on input "Size - Multi 2 - Footwear - ON promo" at bounding box center [216, 56] width 167 height 11
click at [176, 57] on input "Size - Multi 2 - Footwear - ON promo" at bounding box center [216, 56] width 167 height 11
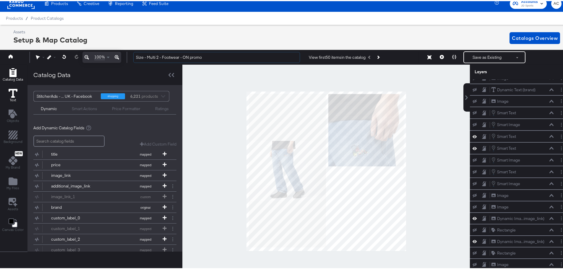
type input "Size - Multi 2 - Footwear - ON promo"
click at [471, 55] on button "Save as Existing" at bounding box center [487, 56] width 46 height 11
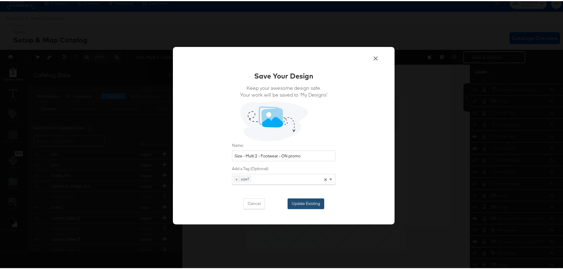
click at [308, 207] on button "Update Existing" at bounding box center [306, 202] width 37 height 11
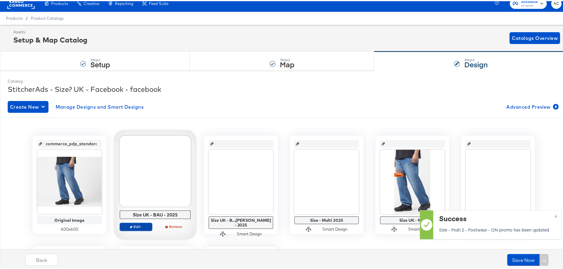
click at [135, 226] on span "Edit" at bounding box center [135, 225] width 27 height 4
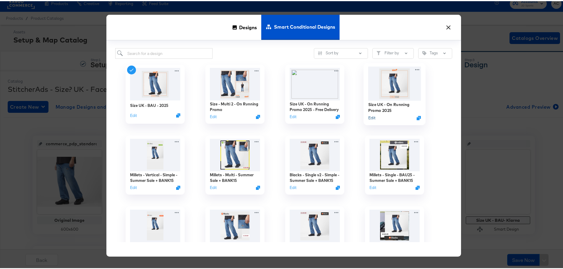
click at [371, 118] on button "Edit" at bounding box center [371, 117] width 7 height 6
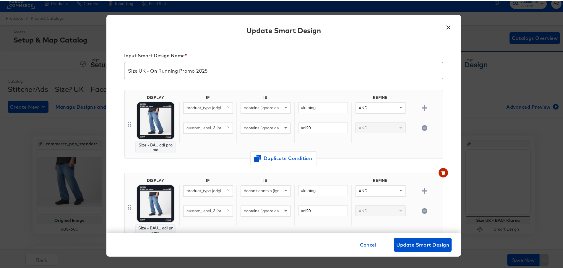
click at [161, 152] on div "Size - BA... adi promo" at bounding box center [155, 146] width 40 height 12
click at [153, 118] on img at bounding box center [155, 119] width 37 height 37
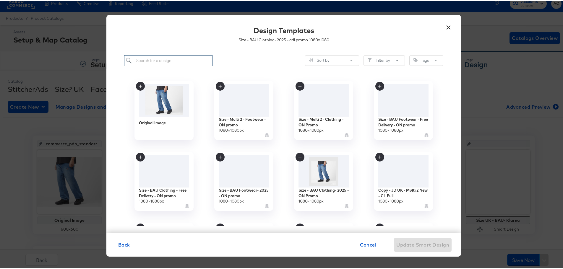
click at [169, 57] on input "search" at bounding box center [168, 59] width 88 height 11
paste input "Size - BAU Clothing- 2025 - ON Promo"
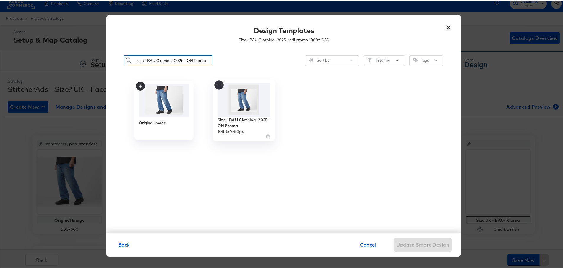
type input "Size - BAU Clothing- 2025 - ON Promo"
click at [252, 103] on img at bounding box center [244, 99] width 53 height 34
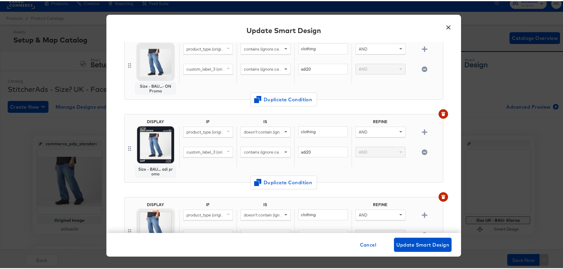
scroll to position [59, 0]
click at [165, 151] on img at bounding box center [155, 143] width 37 height 37
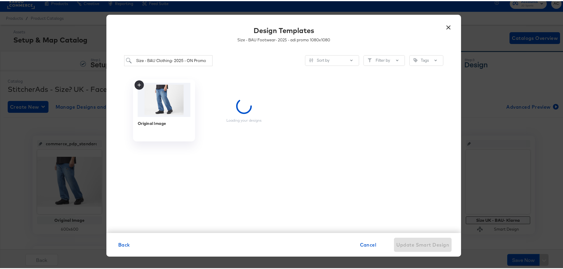
scroll to position [0, 0]
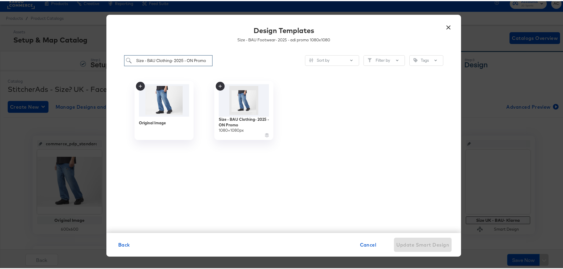
click at [170, 58] on input "Size - BAU Clothing- 2025 - ON Promo" at bounding box center [168, 59] width 88 height 11
paste input "Size - BAU Footwear- 2025 - ON promo"
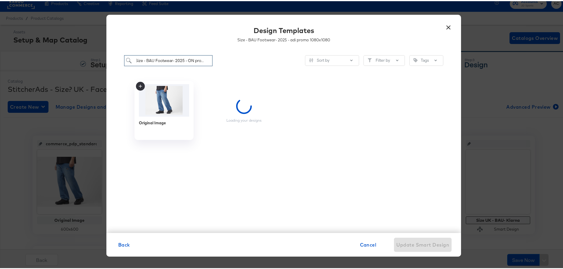
click at [170, 63] on input "Size - BAU Footwear- 2025 - ON promo" at bounding box center [168, 59] width 88 height 11
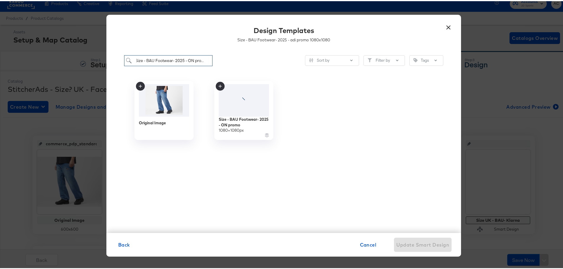
click at [170, 63] on input "Size - BAU Footwear- 2025 - ON promo" at bounding box center [168, 59] width 88 height 11
type input "Size - BAU Footwear- 2025 - ON promo"
click at [265, 115] on img at bounding box center [244, 99] width 53 height 34
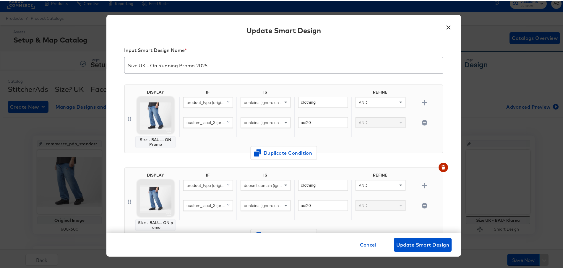
scroll to position [0, 0]
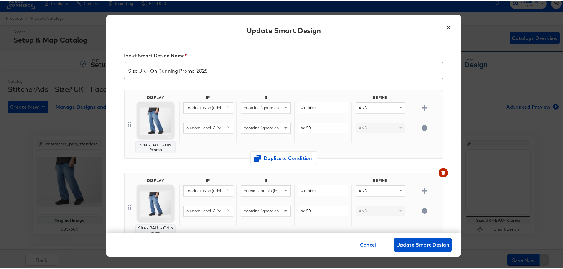
click at [319, 124] on input "adi20" at bounding box center [323, 126] width 50 height 11
type input "a"
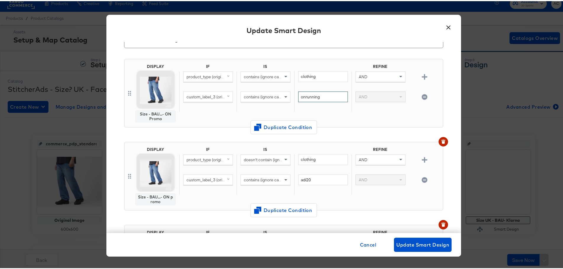
scroll to position [59, 0]
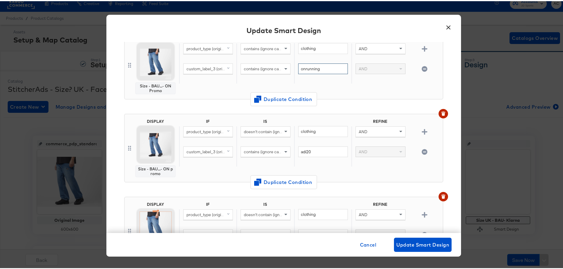
type input "onrunning"
click at [316, 156] on div "adi20" at bounding box center [322, 155] width 57 height 20
drag, startPoint x: 315, startPoint y: 153, endPoint x: 288, endPoint y: 138, distance: 31.1
click at [278, 147] on div "custom_label_3 (original) contains (ignore case) adi20 AND" at bounding box center [309, 155] width 261 height 20
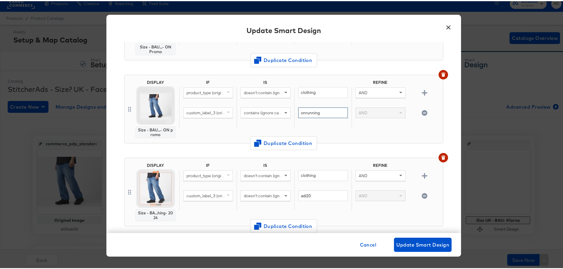
scroll to position [177, 0]
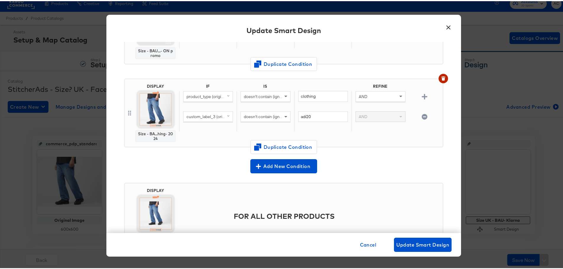
type input "onrunning"
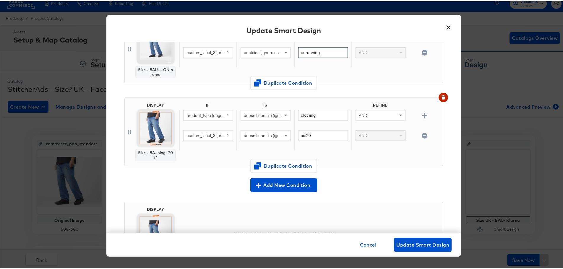
scroll to position [162, 0]
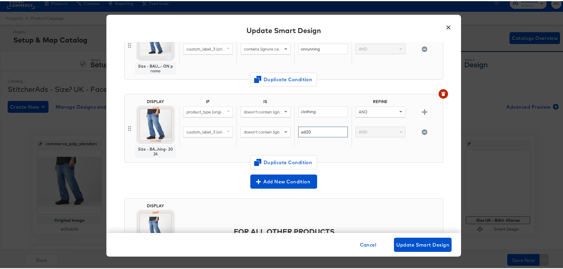
drag, startPoint x: 310, startPoint y: 131, endPoint x: 274, endPoint y: 132, distance: 36.4
click at [264, 131] on div "custom_label_3 (original) doesn't contain (ignore case) adi20 AND" at bounding box center [309, 136] width 261 height 20
type input "onrunning"
click at [409, 241] on span "Update Smart Design" at bounding box center [422, 244] width 53 height 8
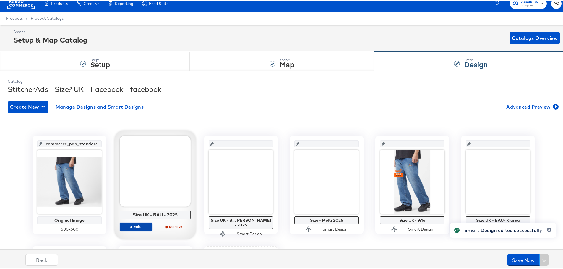
click at [131, 227] on span "Edit" at bounding box center [135, 225] width 27 height 4
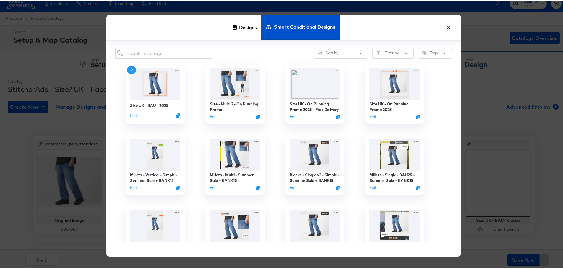
click at [153, 47] on div "Sort by Filter by Tags Size UK - BAU - 2025 Edit Size - Multi 2 - On Running Pr…" at bounding box center [283, 148] width 355 height 216
click at [154, 53] on input "search" at bounding box center [163, 52] width 97 height 11
paste input "Size UK - On Running Promo 2025 - Free Delivery"
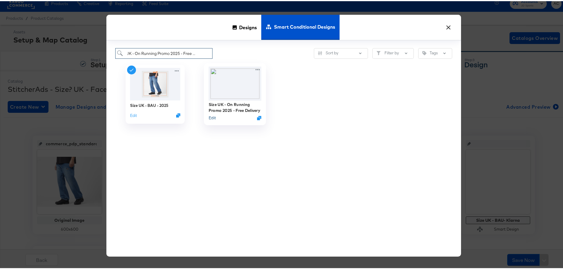
type input "Size UK - On Running Promo 2025 - Free Delivery"
click at [211, 118] on button "Edit" at bounding box center [212, 117] width 7 height 6
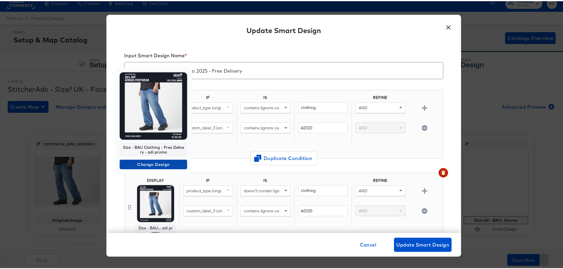
click at [155, 165] on span "Change Design" at bounding box center [153, 163] width 63 height 7
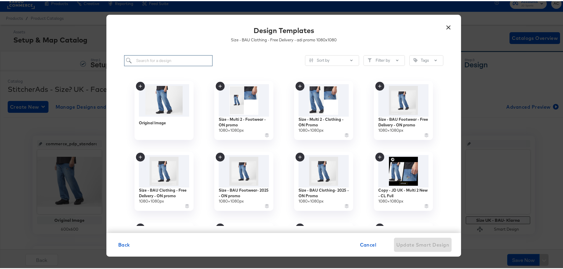
click at [173, 54] on input "search" at bounding box center [168, 59] width 88 height 11
paste input "Size - BAU Clothing - Free Delivery - ON promo"
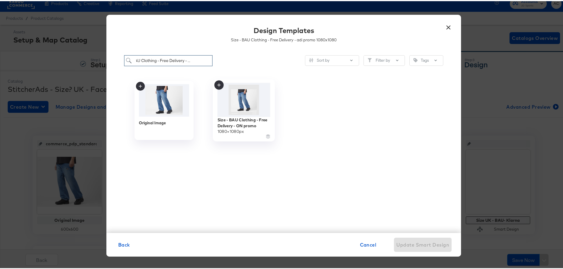
type input "Size - BAU Clothing - Free Delivery - ON promo"
click at [247, 108] on img at bounding box center [244, 99] width 53 height 34
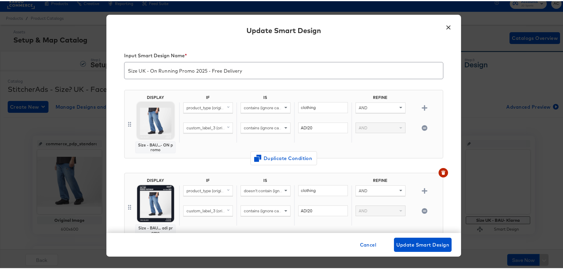
click at [149, 199] on img at bounding box center [155, 202] width 37 height 37
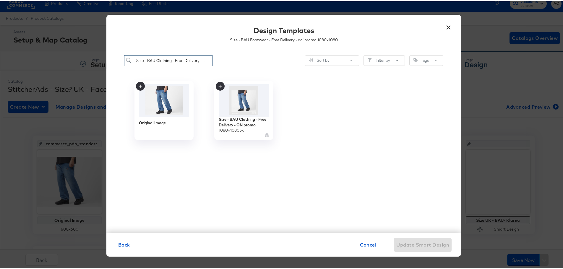
click at [178, 57] on input "Size - BAU Clothing - Free Delivery - ON promo" at bounding box center [168, 59] width 88 height 11
paste input "Size - BAU Footwear - Free Delivery - ON promo"
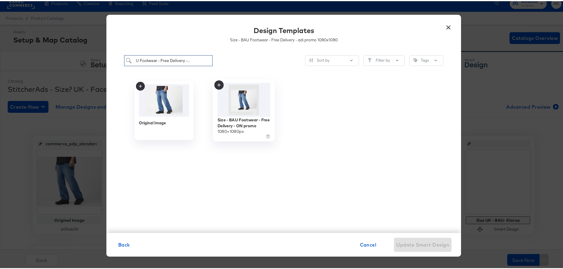
type input "Size - BAU Footwear - Free Delivery - ON promo"
click at [220, 92] on img at bounding box center [244, 99] width 53 height 34
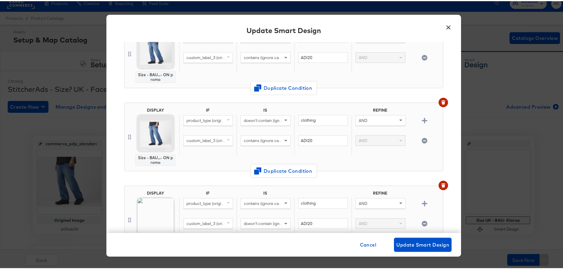
scroll to position [0, 0]
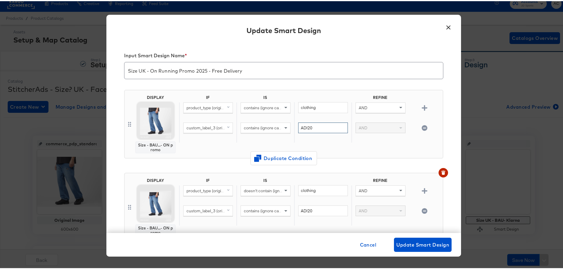
drag, startPoint x: 320, startPoint y: 126, endPoint x: 237, endPoint y: 124, distance: 82.2
click at [251, 121] on div "IF IS REFINE product_type (original) contains (ignore case) clothing AND custom…" at bounding box center [309, 123] width 261 height 58
type input "onrunning"
drag, startPoint x: 313, startPoint y: 209, endPoint x: 249, endPoint y: 206, distance: 64.8
click at [252, 210] on div "custom_label_3 (original) contains (ignore case) ADI20 AND" at bounding box center [309, 215] width 261 height 20
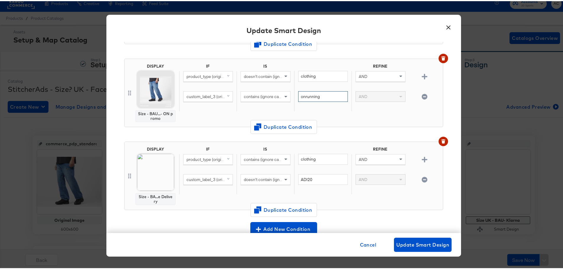
scroll to position [118, 0]
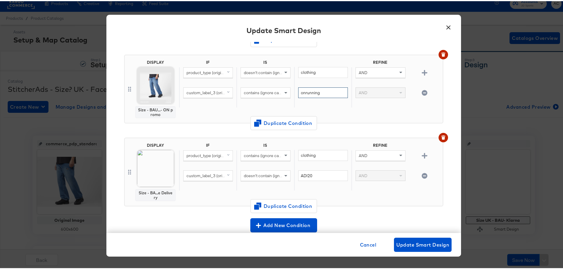
type input "onrunning"
drag, startPoint x: 318, startPoint y: 178, endPoint x: 259, endPoint y: 180, distance: 59.1
click at [259, 180] on div "custom_label_3 (original) doesn't contain (ignore case) ADI20 AND" at bounding box center [309, 179] width 261 height 20
type input "onrunning"
click at [427, 244] on span "Update Smart Design" at bounding box center [422, 244] width 53 height 8
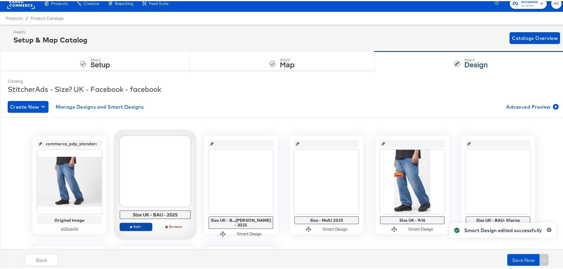
click at [135, 229] on button "Edit" at bounding box center [136, 226] width 33 height 8
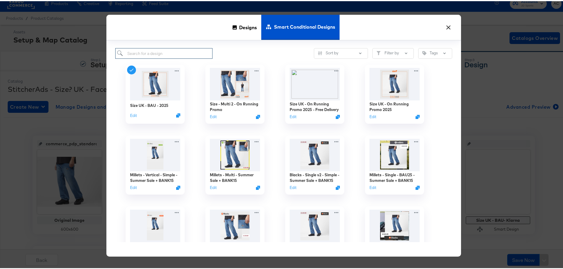
click at [139, 55] on input "search" at bounding box center [163, 52] width 97 height 11
paste input "Size - Multi 2 - On Running Promo"
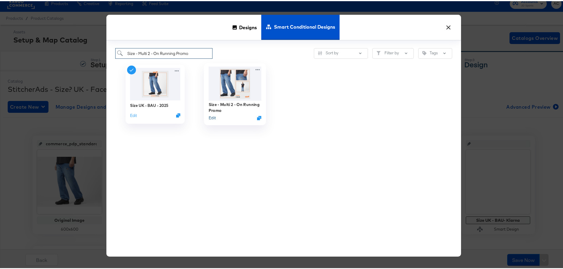
type input "Size - Multi 2 - On Running Promo"
click at [210, 119] on button "Edit" at bounding box center [212, 117] width 7 height 6
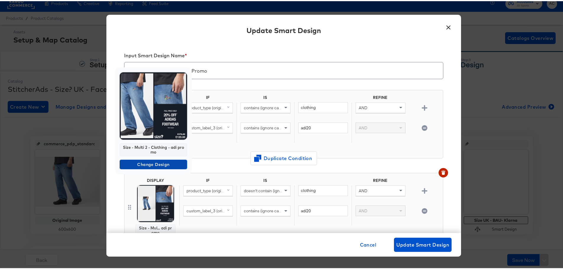
click at [149, 162] on span "Change Design" at bounding box center [153, 163] width 63 height 7
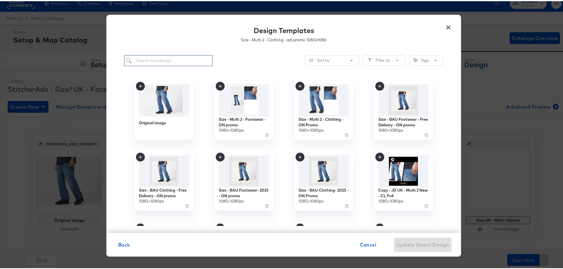
click at [181, 62] on input "search" at bounding box center [168, 59] width 88 height 11
paste input "Size - Multi 2 - Clothing - ON Promo"
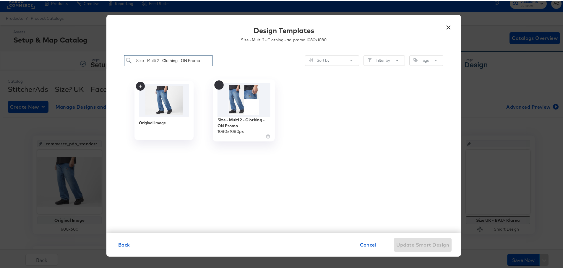
type input "Size - Multi 2 - Clothing - ON Promo"
click at [249, 110] on img at bounding box center [244, 99] width 53 height 34
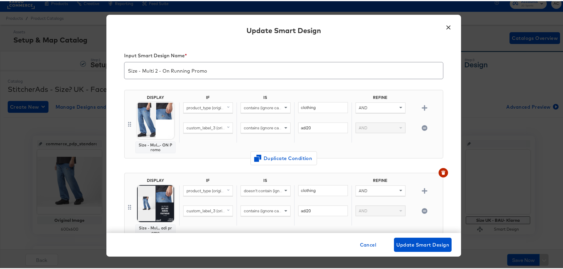
click at [148, 197] on img at bounding box center [155, 202] width 37 height 37
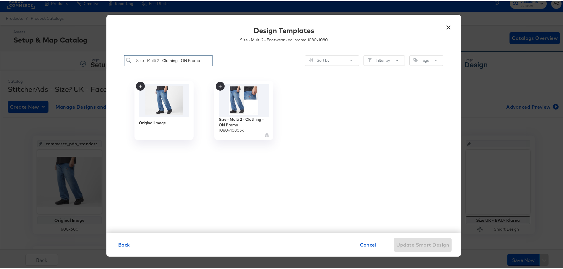
click at [185, 60] on input "Size - Multi 2 - Clothing - ON Promo" at bounding box center [168, 59] width 88 height 11
paste input "Size - Multi 2 - Footwear - ON promo"
type input "Size - Multi 2 - Footwear - ON promo"
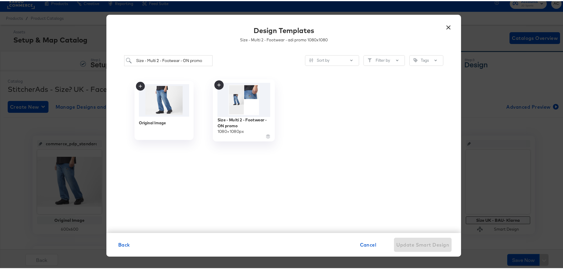
click at [249, 107] on img at bounding box center [244, 99] width 53 height 34
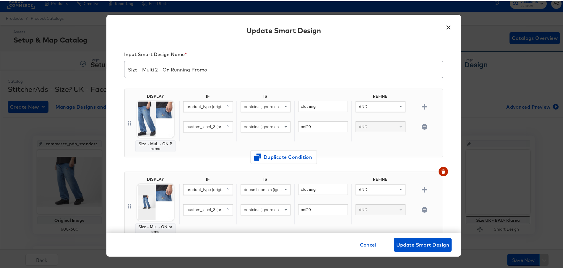
scroll to position [0, 0]
drag, startPoint x: 317, startPoint y: 123, endPoint x: 281, endPoint y: 121, distance: 37.0
click at [281, 121] on div "custom_label_3 (original) contains (ignore case) adi20 AND" at bounding box center [309, 131] width 261 height 20
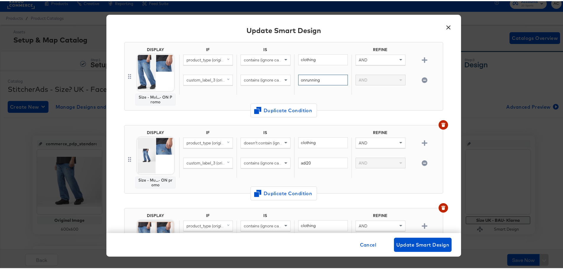
scroll to position [118, 0]
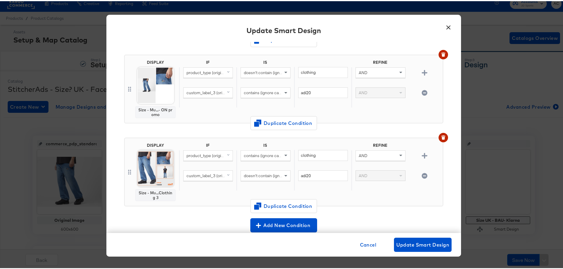
type input "onrunning"
drag, startPoint x: 296, startPoint y: 94, endPoint x: 257, endPoint y: 95, distance: 39.1
click at [261, 95] on div "custom_label_3 (original) contains (ignore case) adi20 AND" at bounding box center [309, 96] width 261 height 20
type input "onrunning"
drag, startPoint x: 285, startPoint y: 174, endPoint x: 255, endPoint y: 168, distance: 30.1
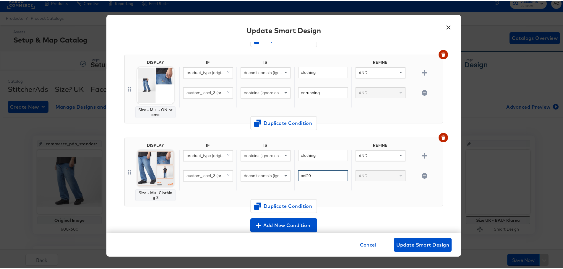
click at [256, 169] on div "IF IS REFINE product_type (original) contains (ignore case) clothing AND custom…" at bounding box center [309, 171] width 261 height 58
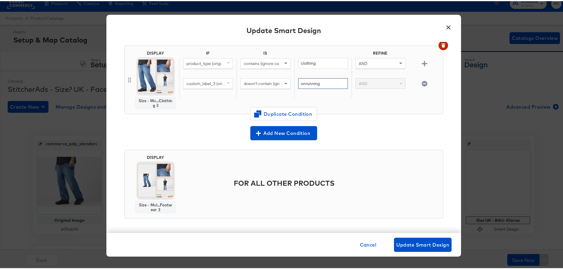
scroll to position [211, 0]
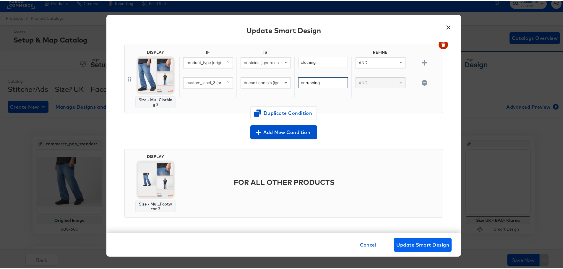
type input "onrunning"
click at [415, 246] on span "Update Smart Design" at bounding box center [422, 244] width 53 height 8
